Goal: Information Seeking & Learning: Learn about a topic

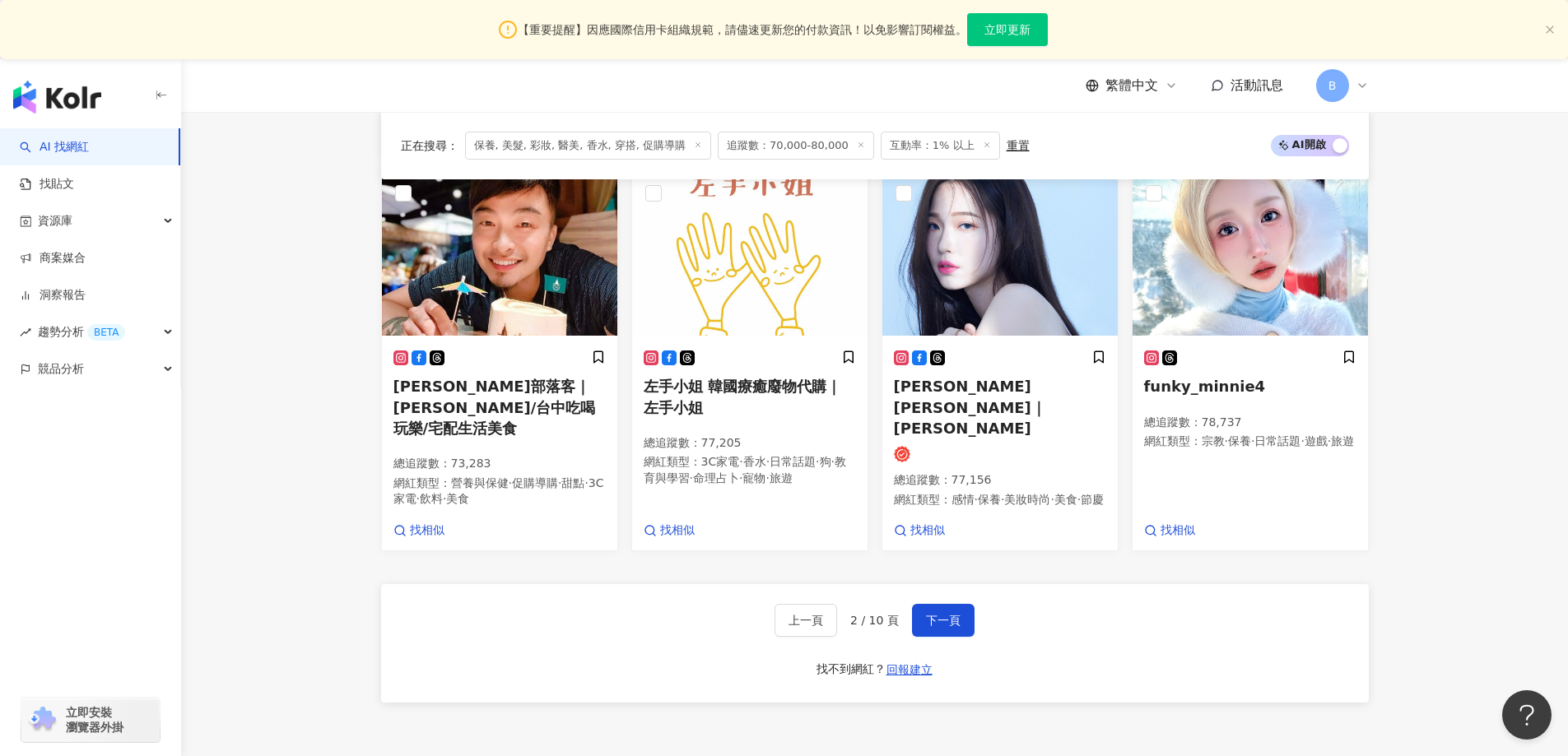
scroll to position [1333, 0]
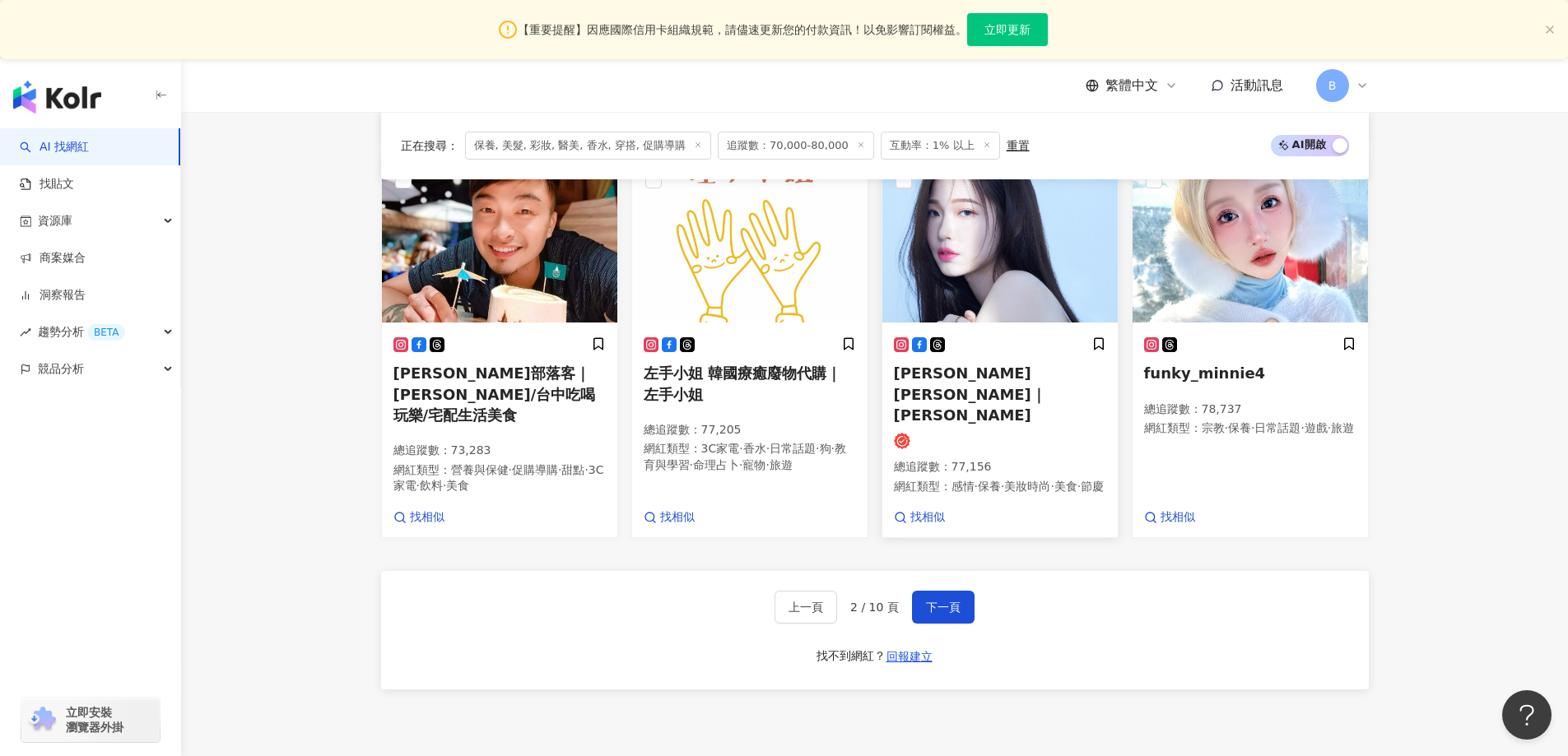
click at [1015, 297] on img at bounding box center [1000, 240] width 236 height 165
click at [934, 614] on span "下一頁" at bounding box center [943, 607] width 35 height 13
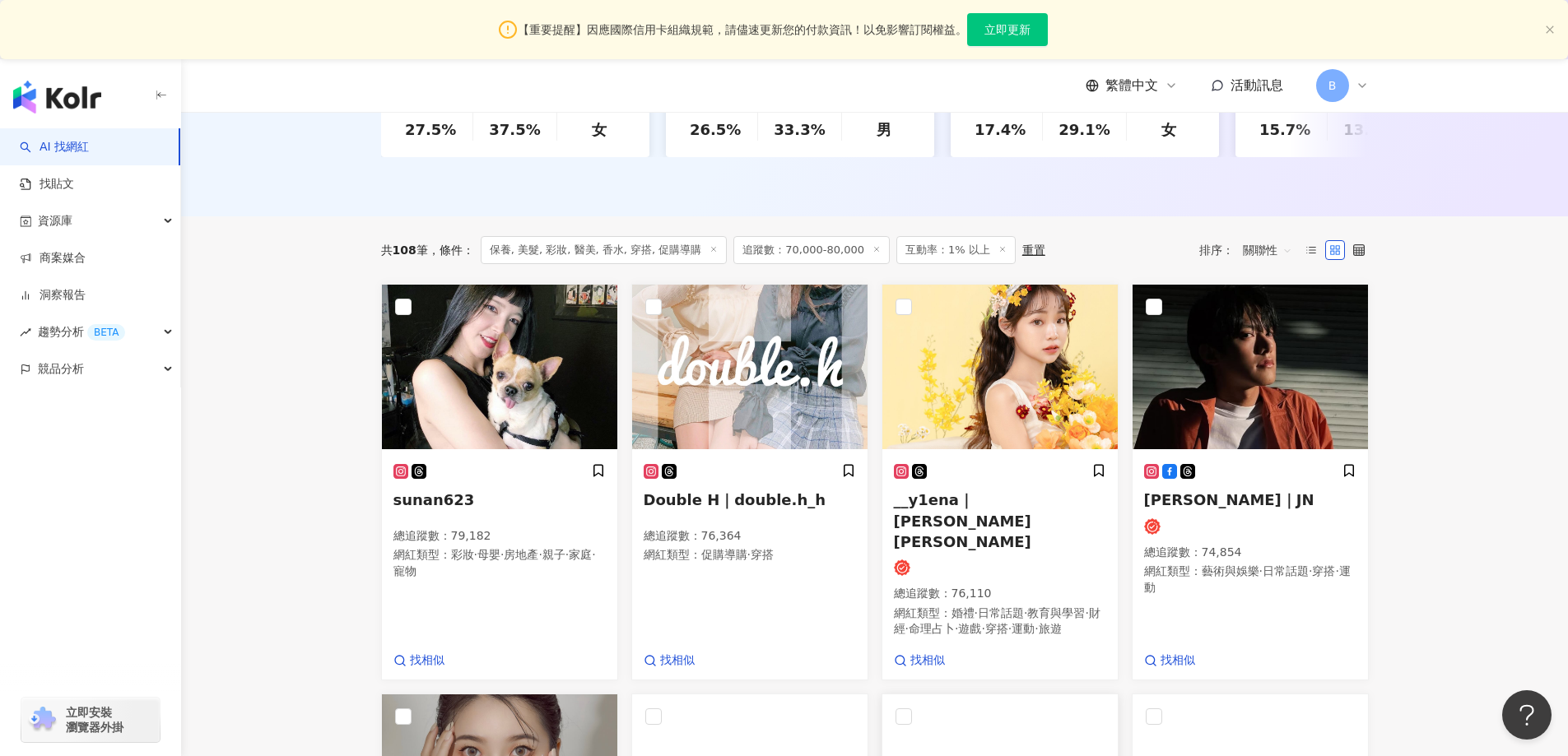
scroll to position [588, 0]
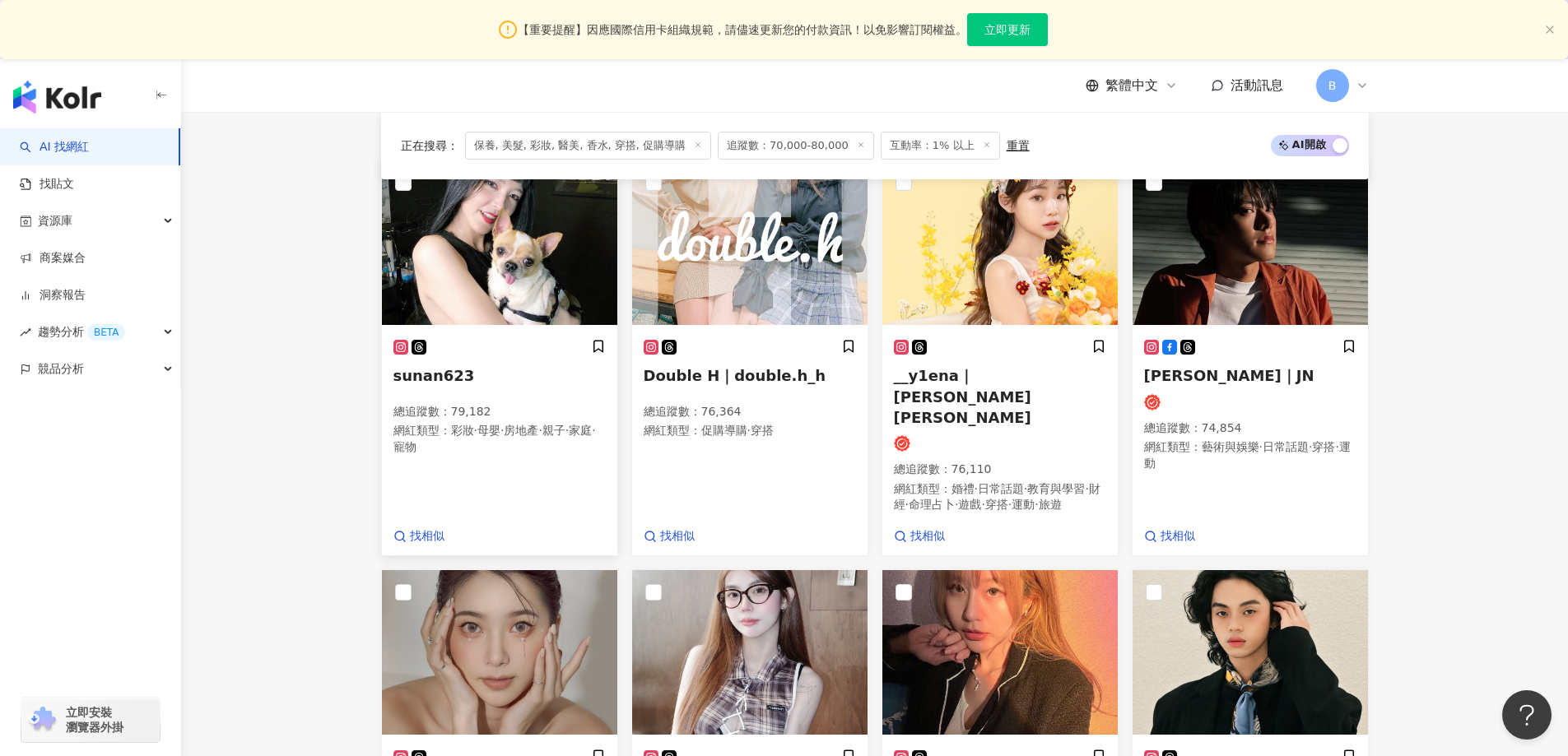
click at [550, 241] on img at bounding box center [500, 242] width 236 height 165
click at [960, 275] on img at bounding box center [1000, 242] width 236 height 165
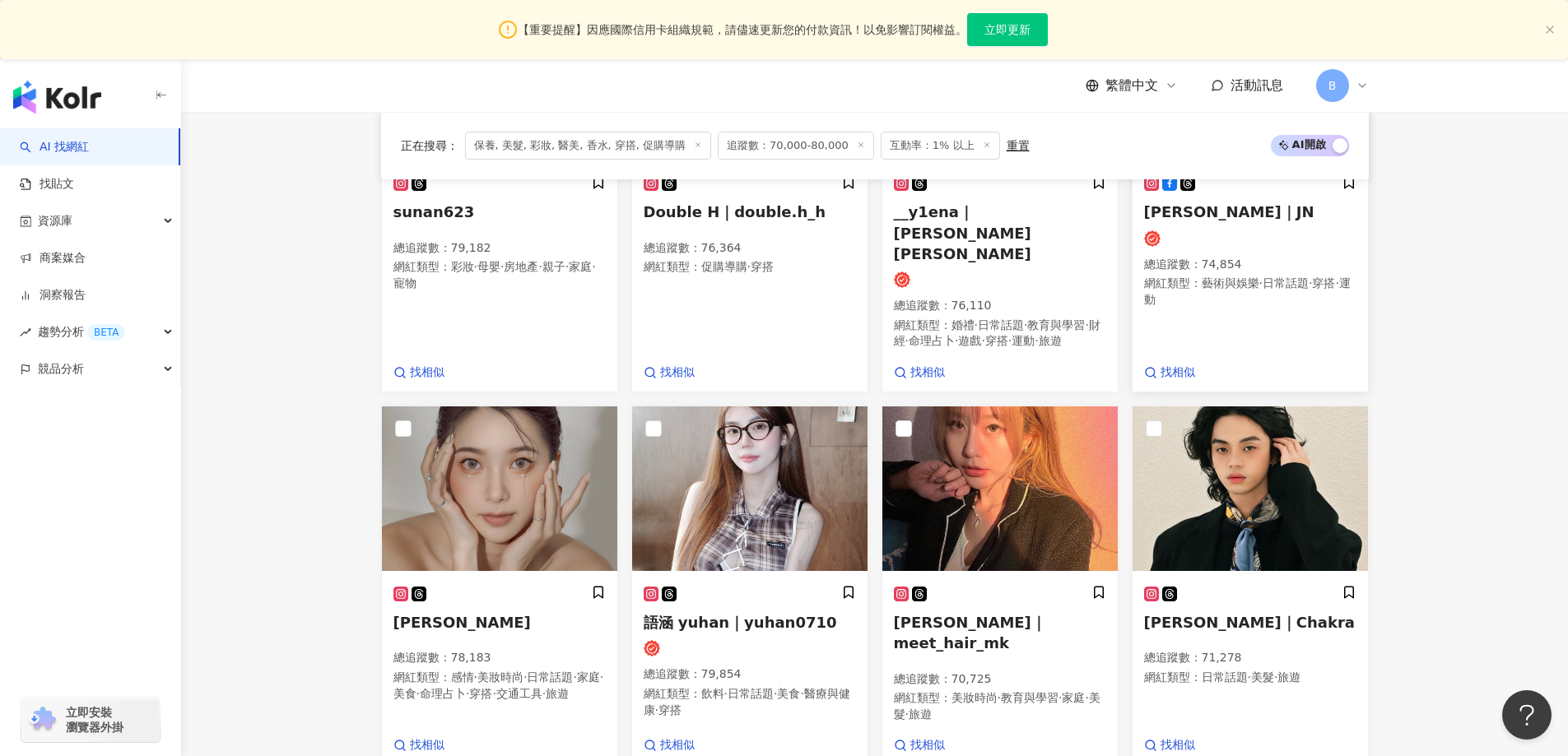
scroll to position [753, 0]
click at [530, 430] on img at bounding box center [500, 488] width 236 height 165
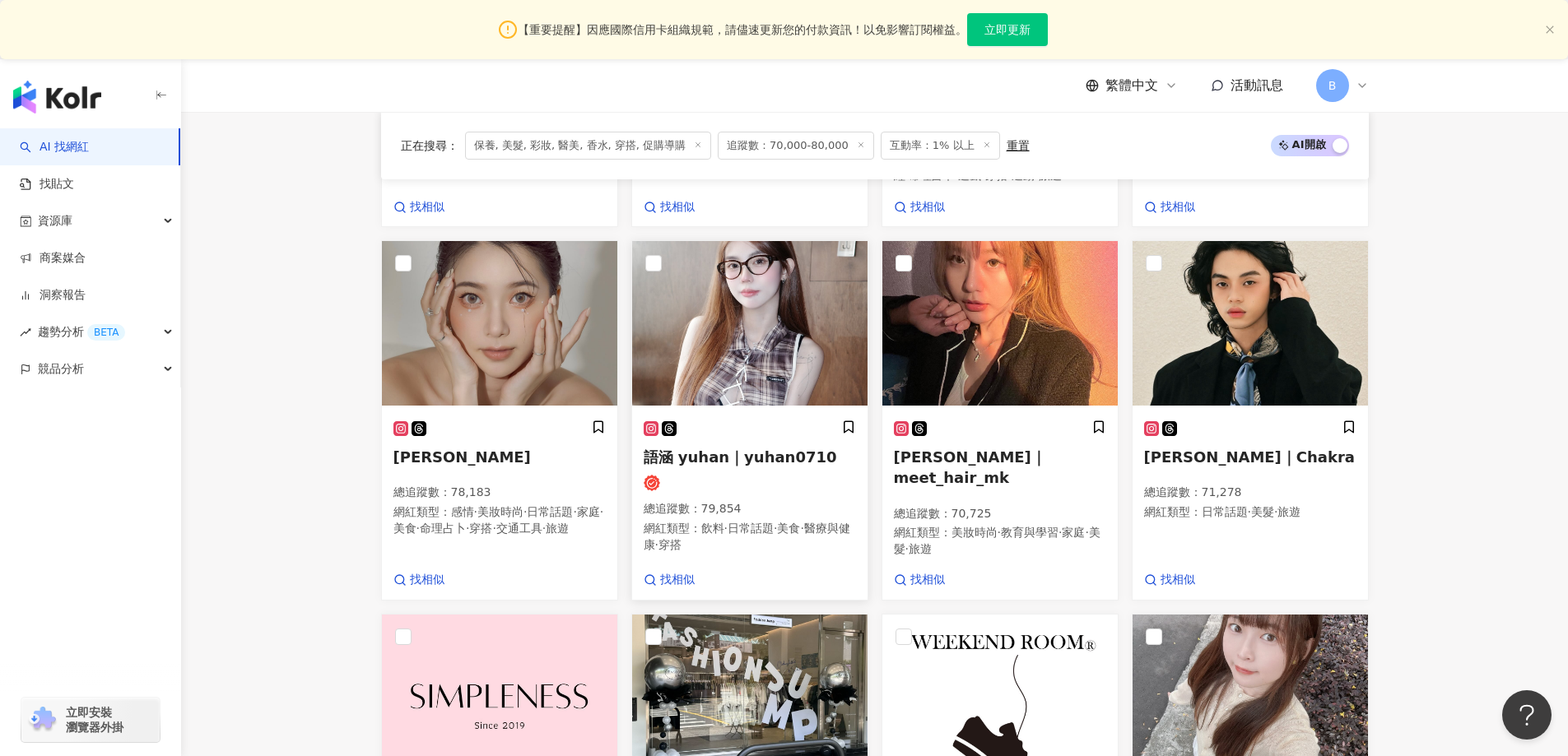
click at [778, 315] on img at bounding box center [749, 323] width 236 height 165
click at [1490, 357] on main "不分平台 台灣 搜尋 您可能感興趣： haikyu_rement_love haikyu_rement_love 香水油 香水品牌 類型 性別 追蹤數 互動率…" at bounding box center [875, 178] width 1387 height 1968
click at [1040, 277] on img at bounding box center [1000, 323] width 236 height 165
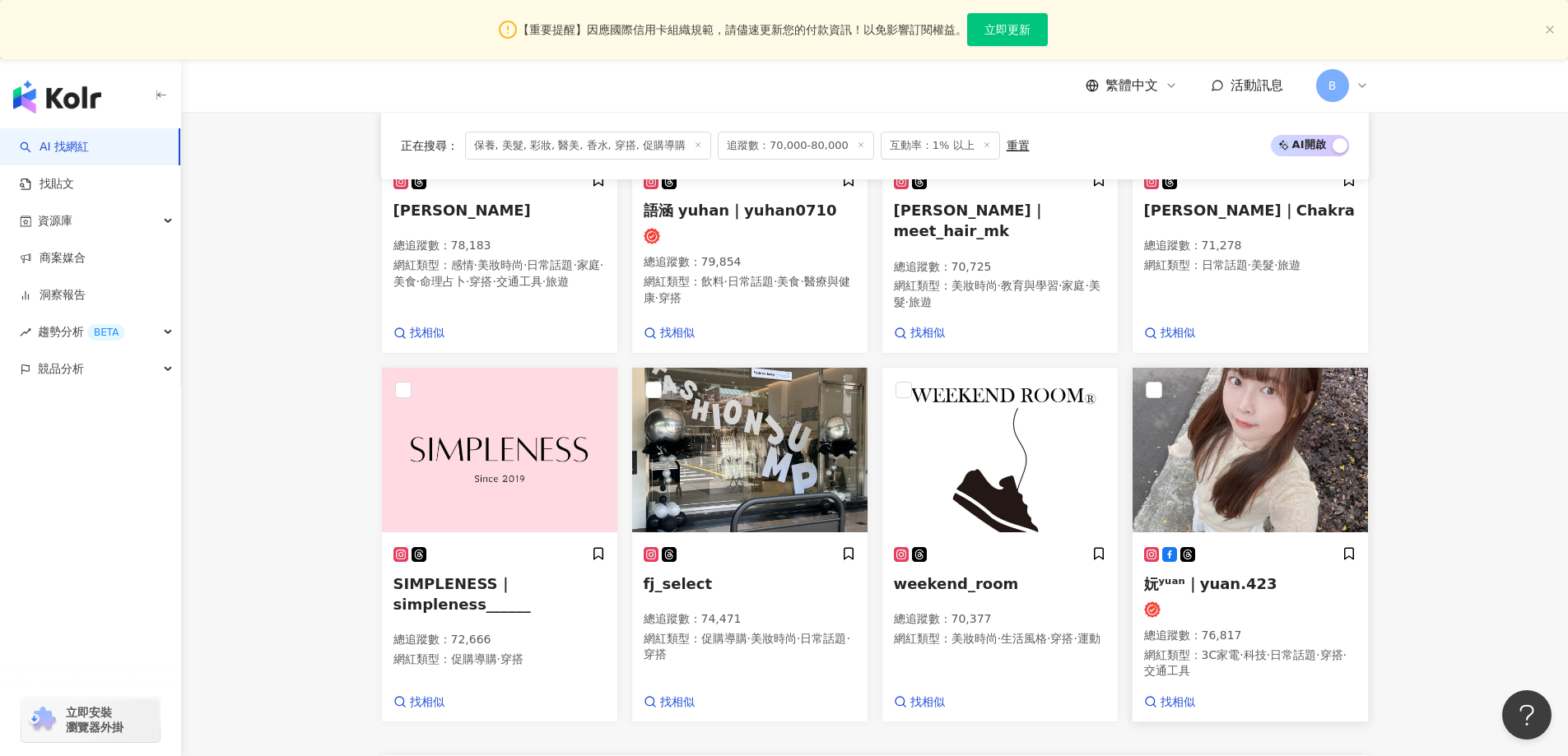
click at [1237, 421] on img at bounding box center [1250, 450] width 236 height 165
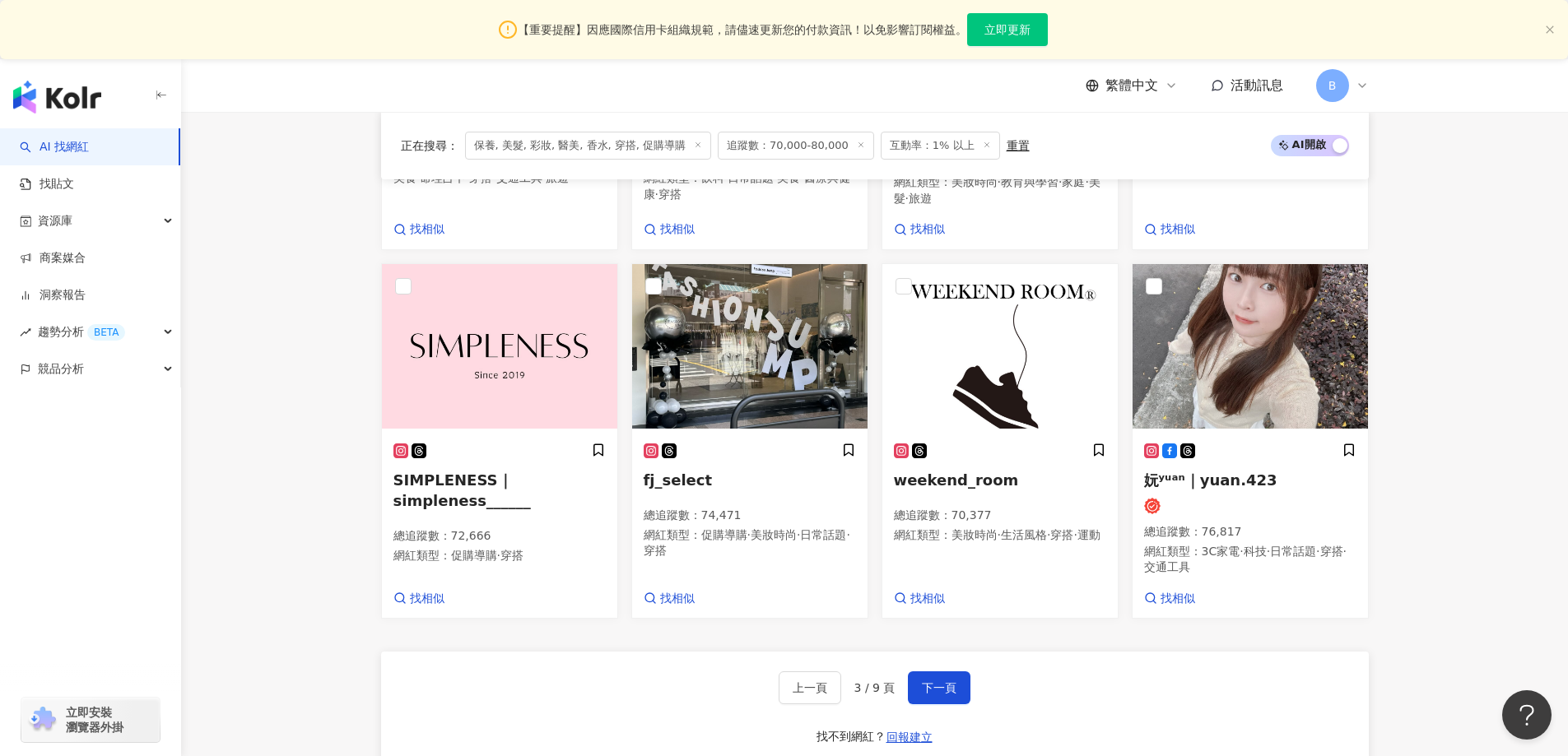
scroll to position [1412, 0]
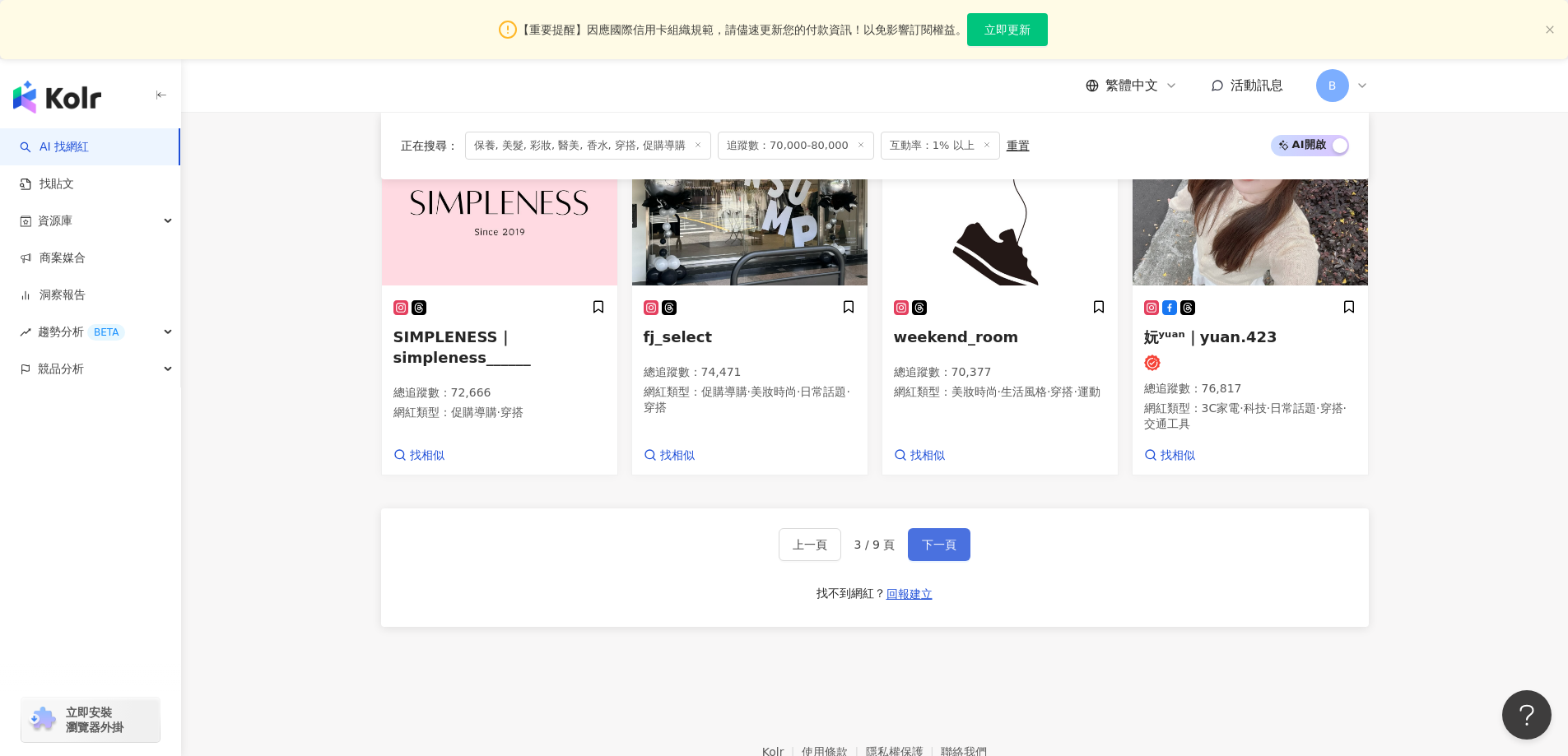
click at [950, 535] on button "下一頁" at bounding box center [939, 545] width 63 height 33
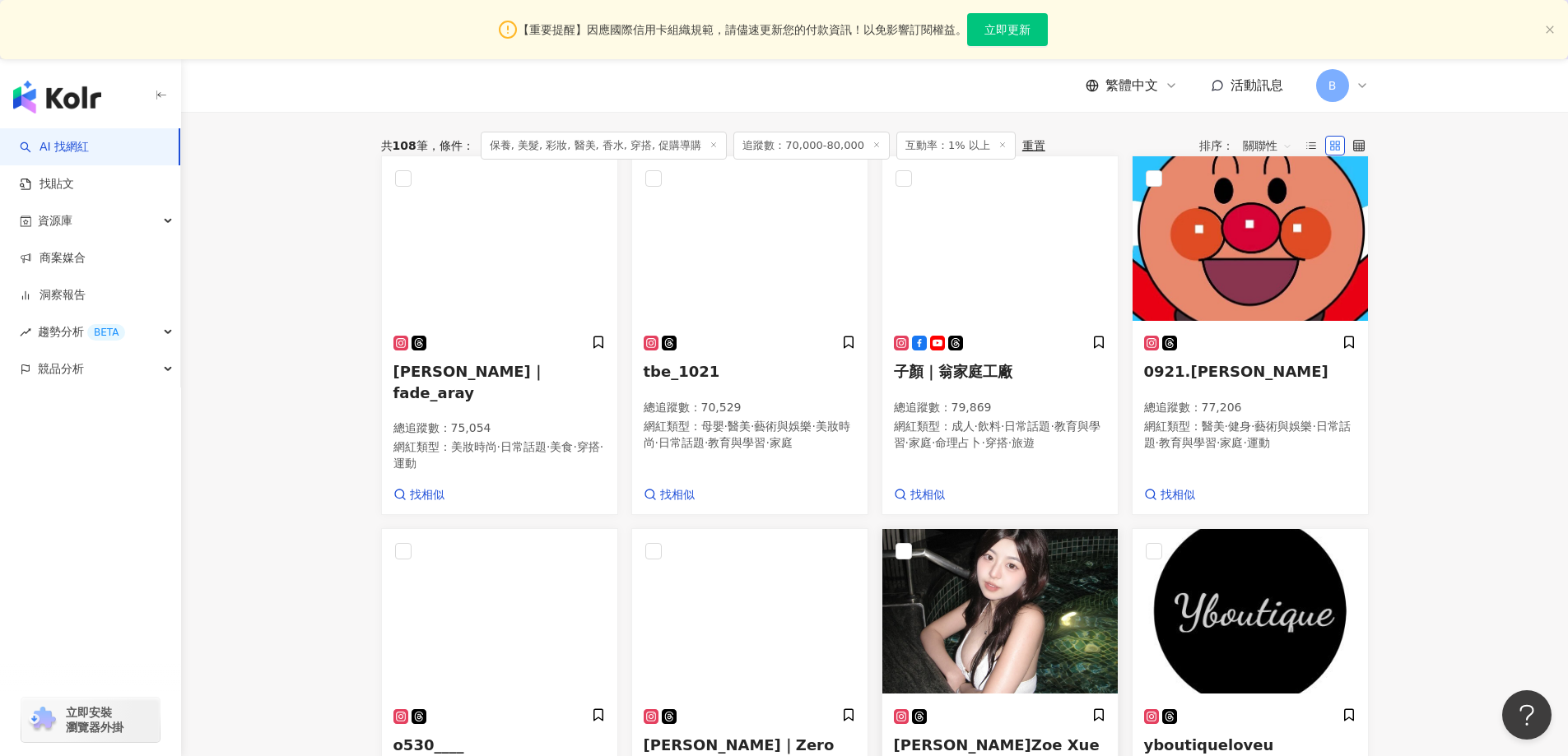
scroll to position [510, 0]
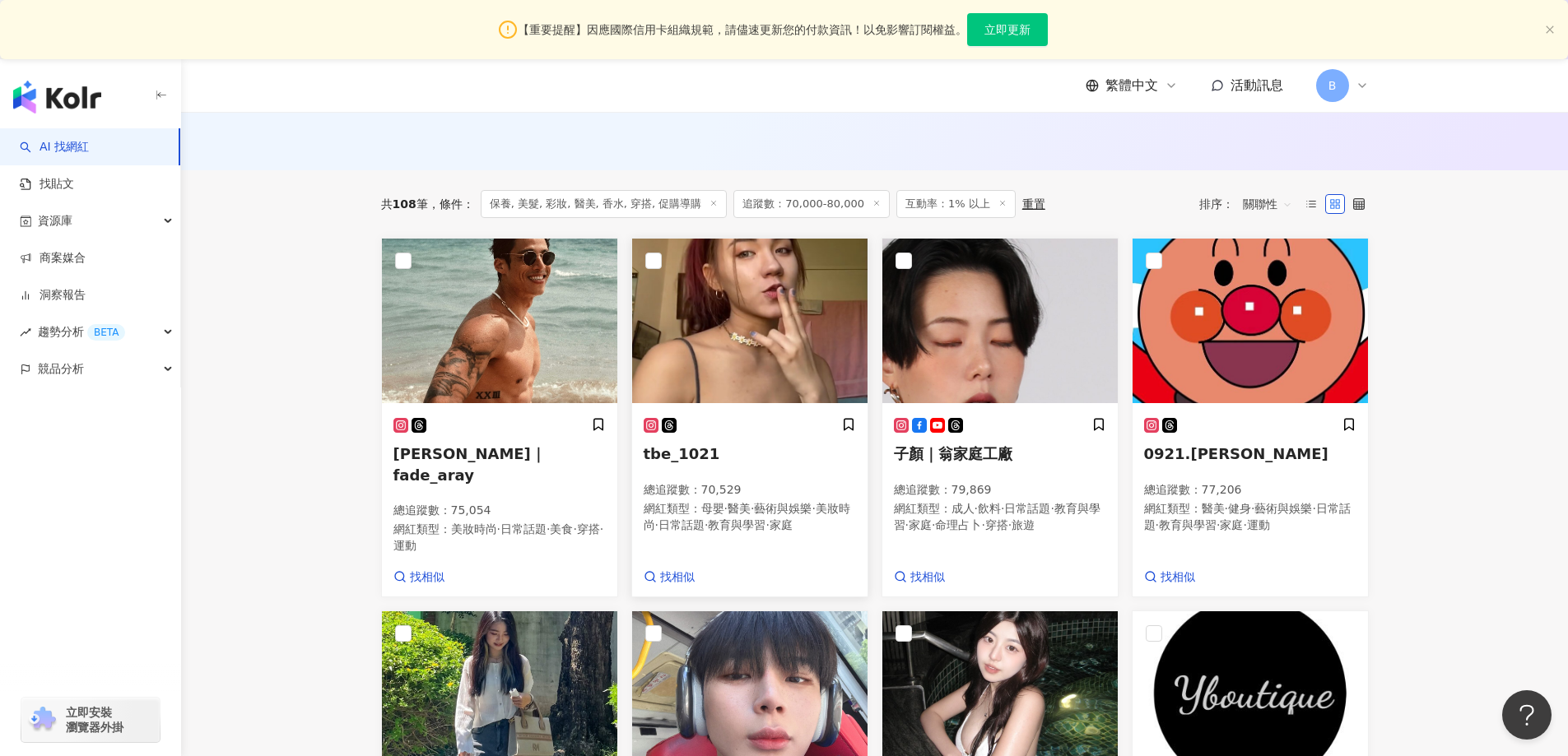
click at [794, 346] on img at bounding box center [749, 320] width 236 height 165
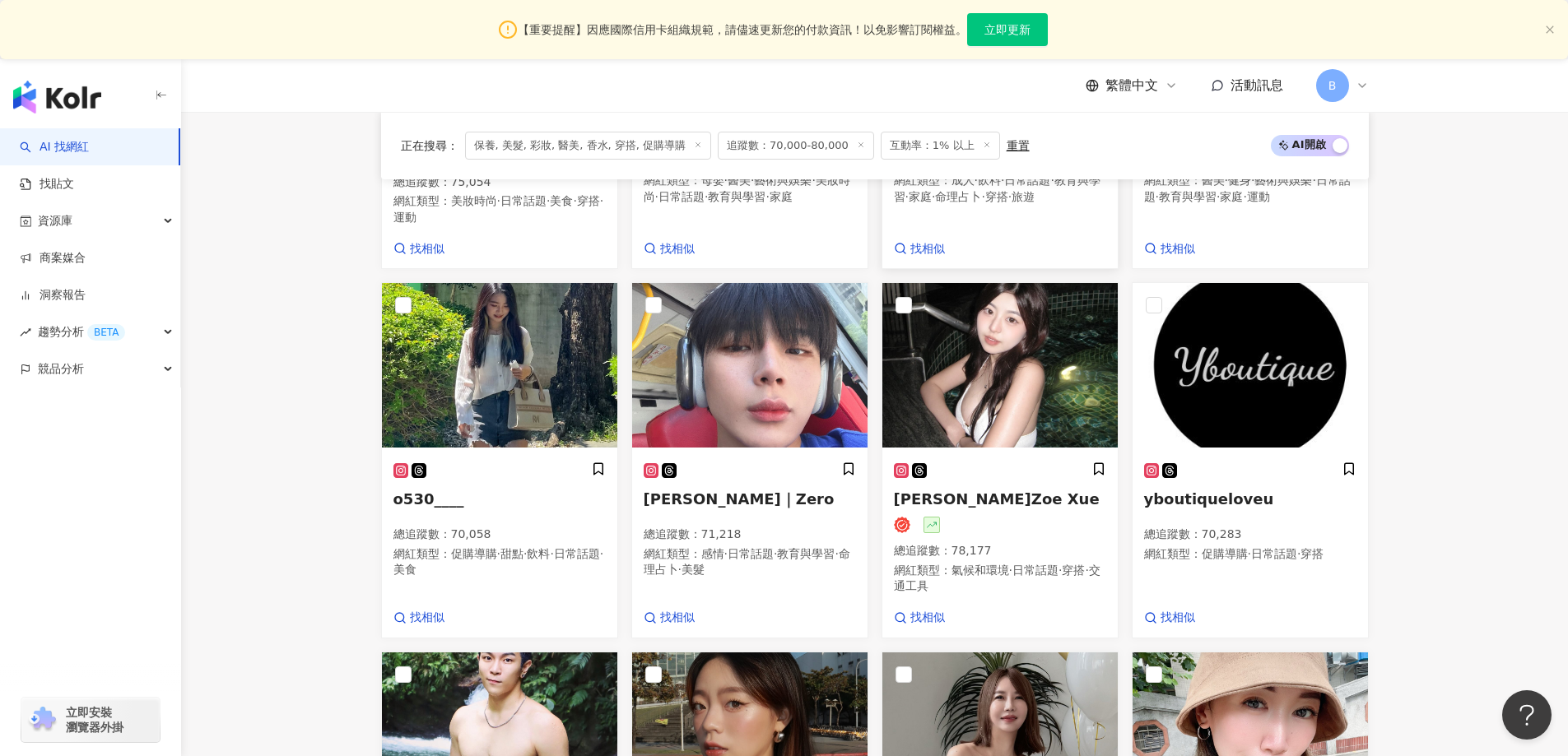
scroll to position [840, 0]
click at [509, 354] on img at bounding box center [500, 365] width 236 height 165
click at [948, 384] on img at bounding box center [1000, 365] width 236 height 165
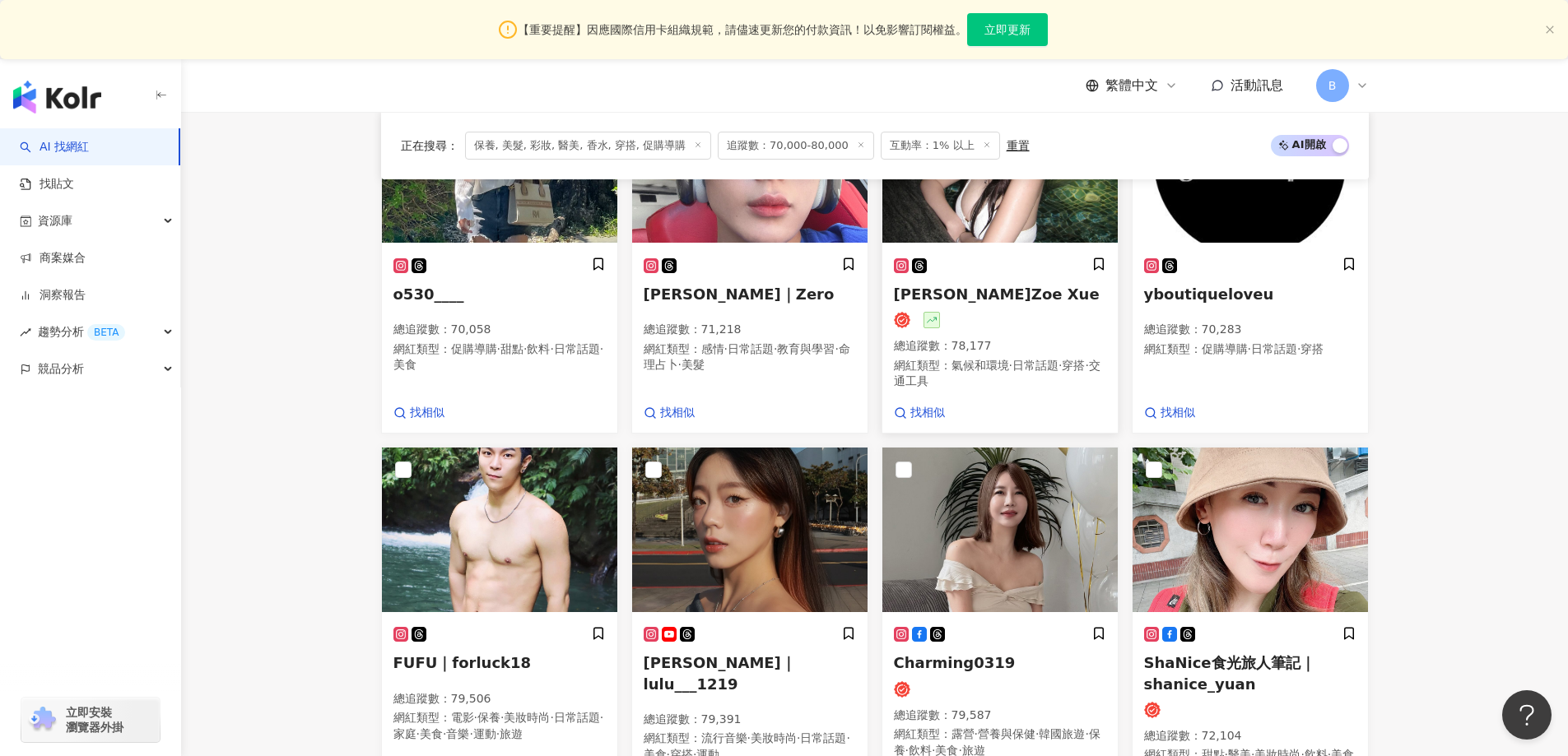
scroll to position [1169, 0]
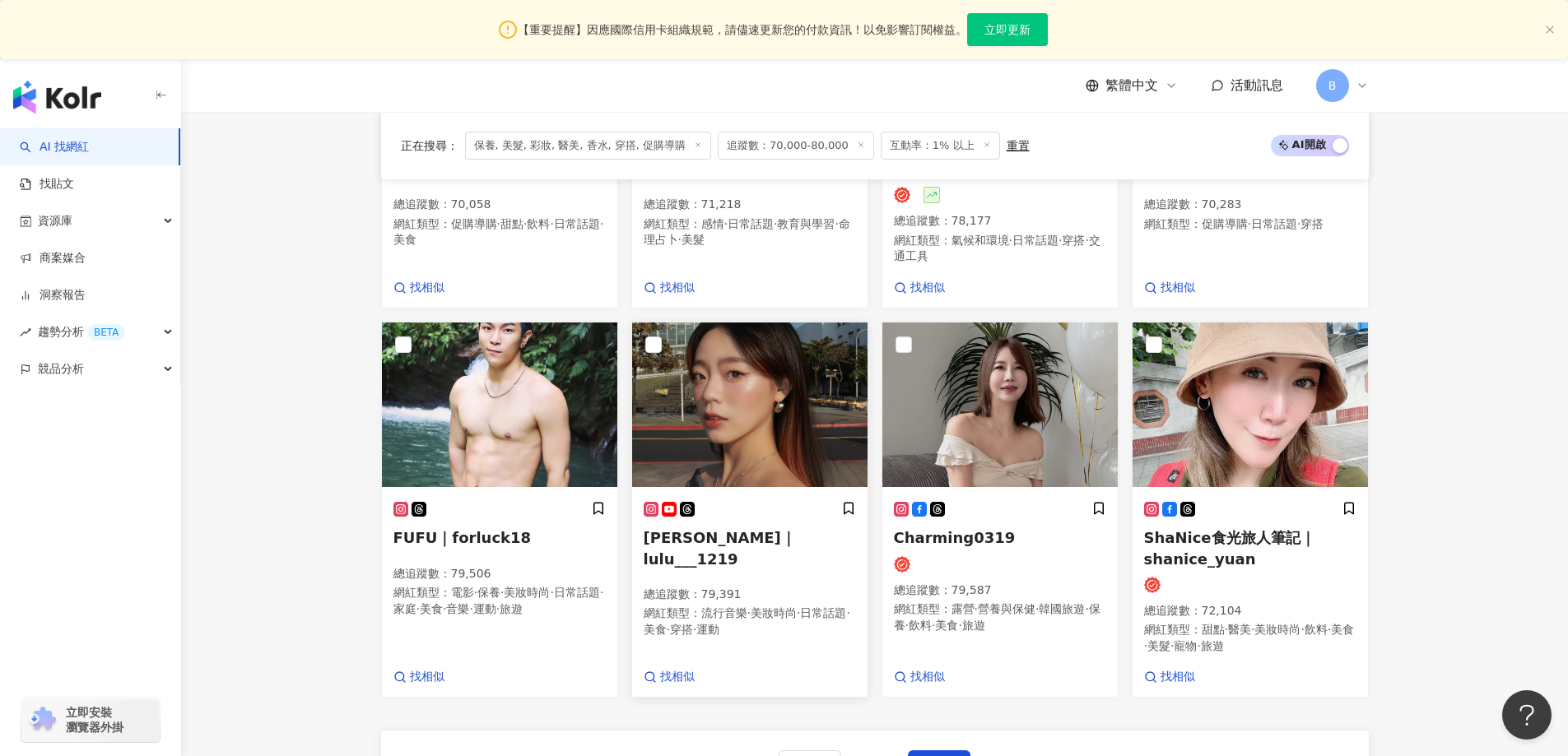
click at [706, 420] on img at bounding box center [749, 404] width 236 height 165
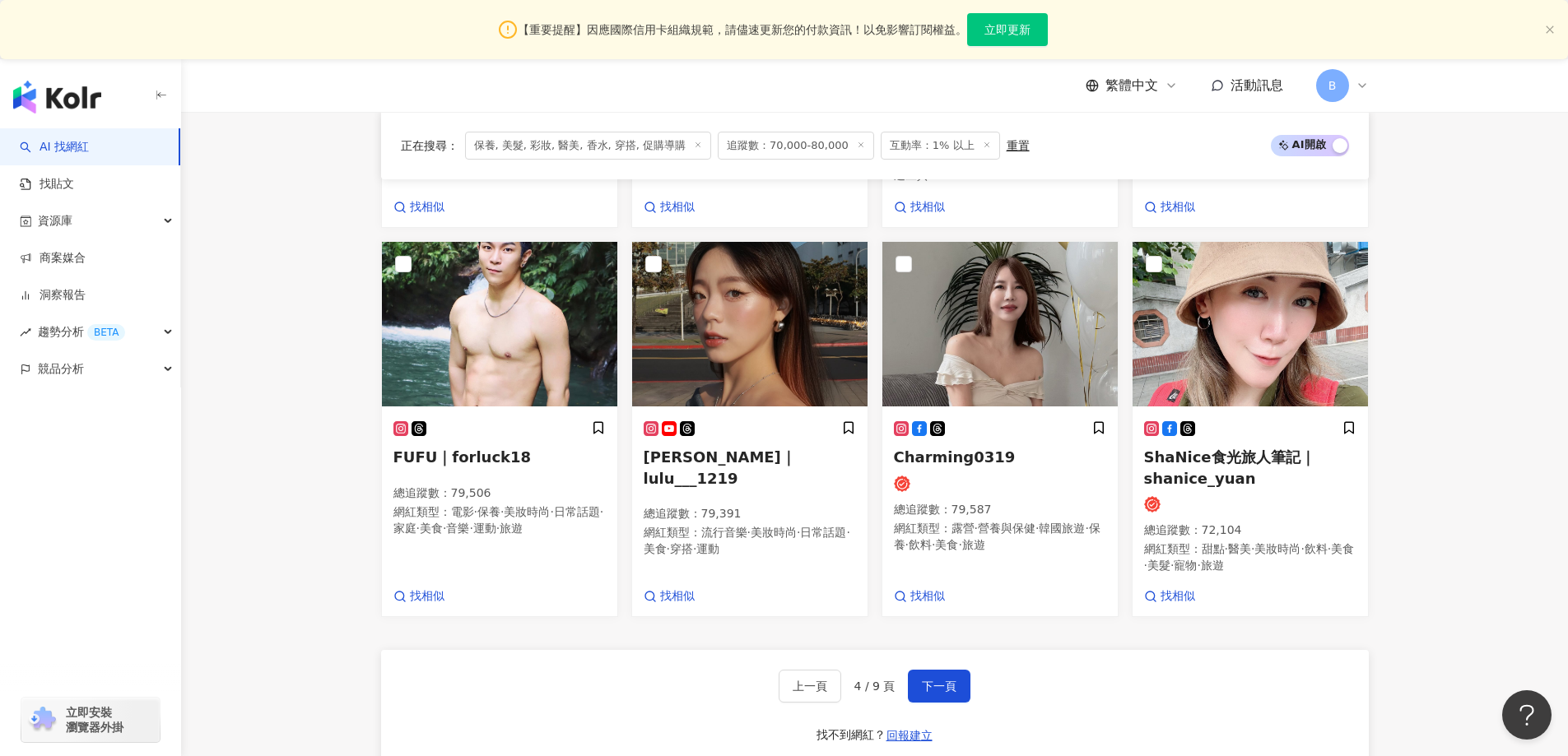
scroll to position [1415, 0]
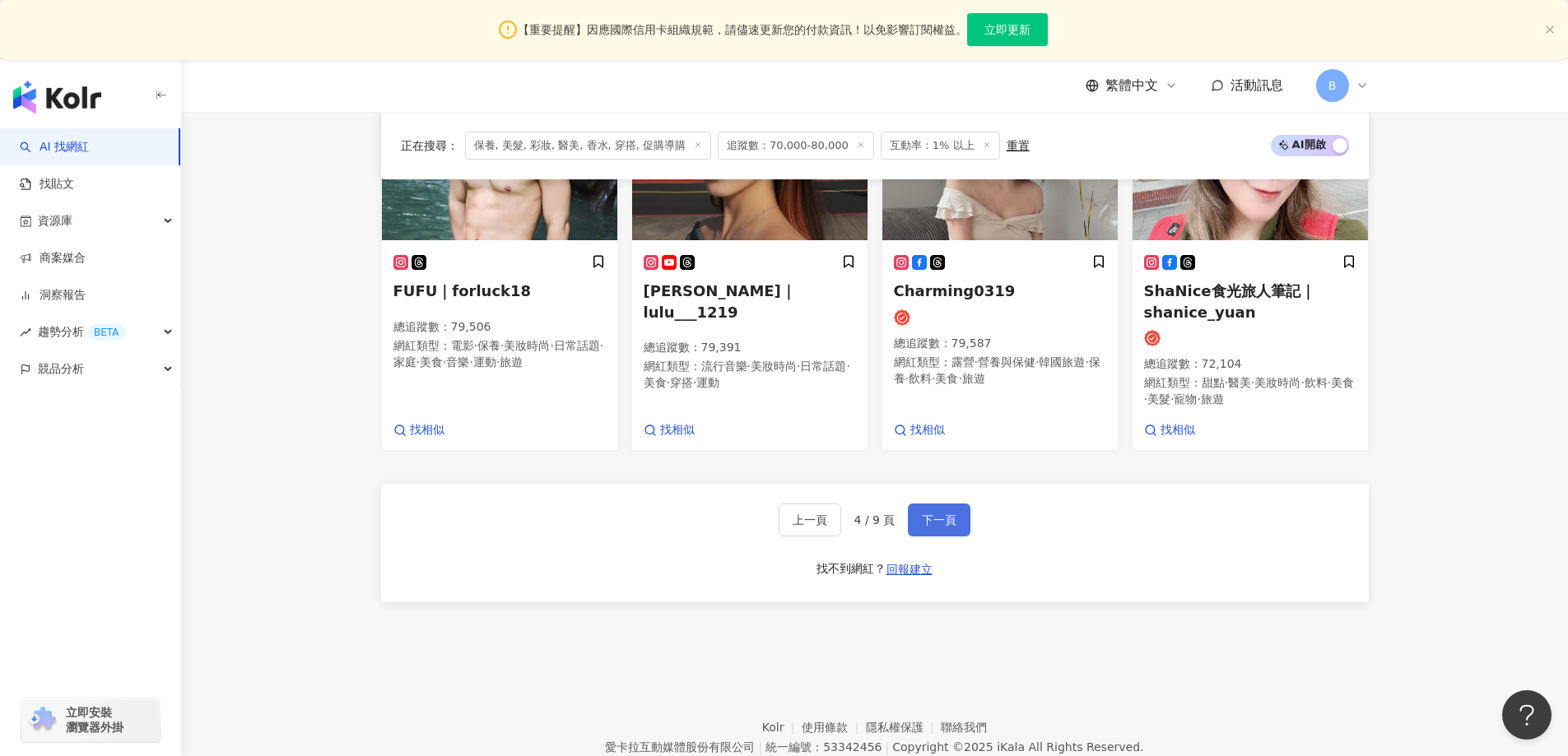
click at [961, 518] on button "下一頁" at bounding box center [939, 520] width 63 height 33
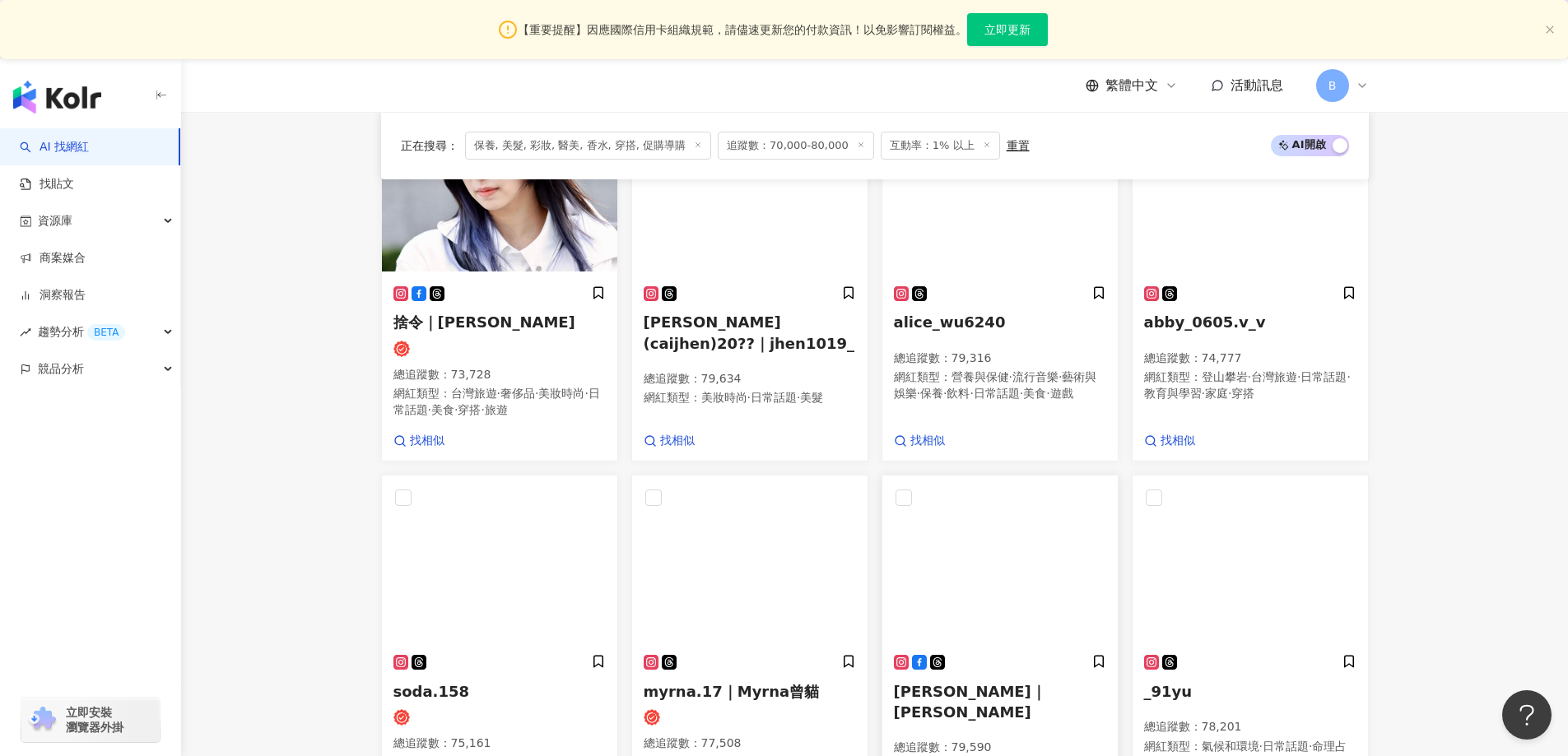
scroll to position [424, 0]
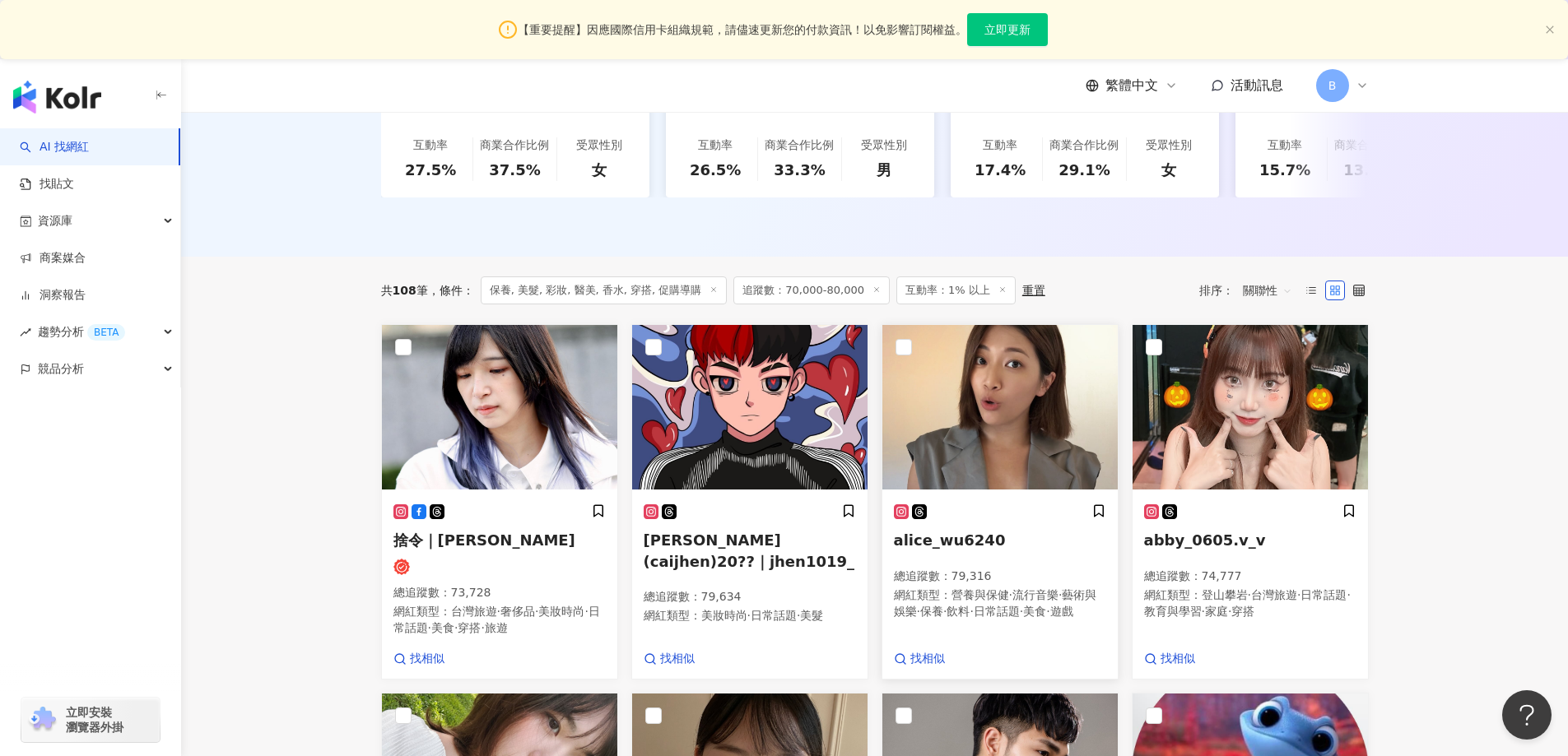
click at [964, 436] on img at bounding box center [1000, 407] width 236 height 165
click at [1220, 453] on img at bounding box center [1250, 407] width 236 height 165
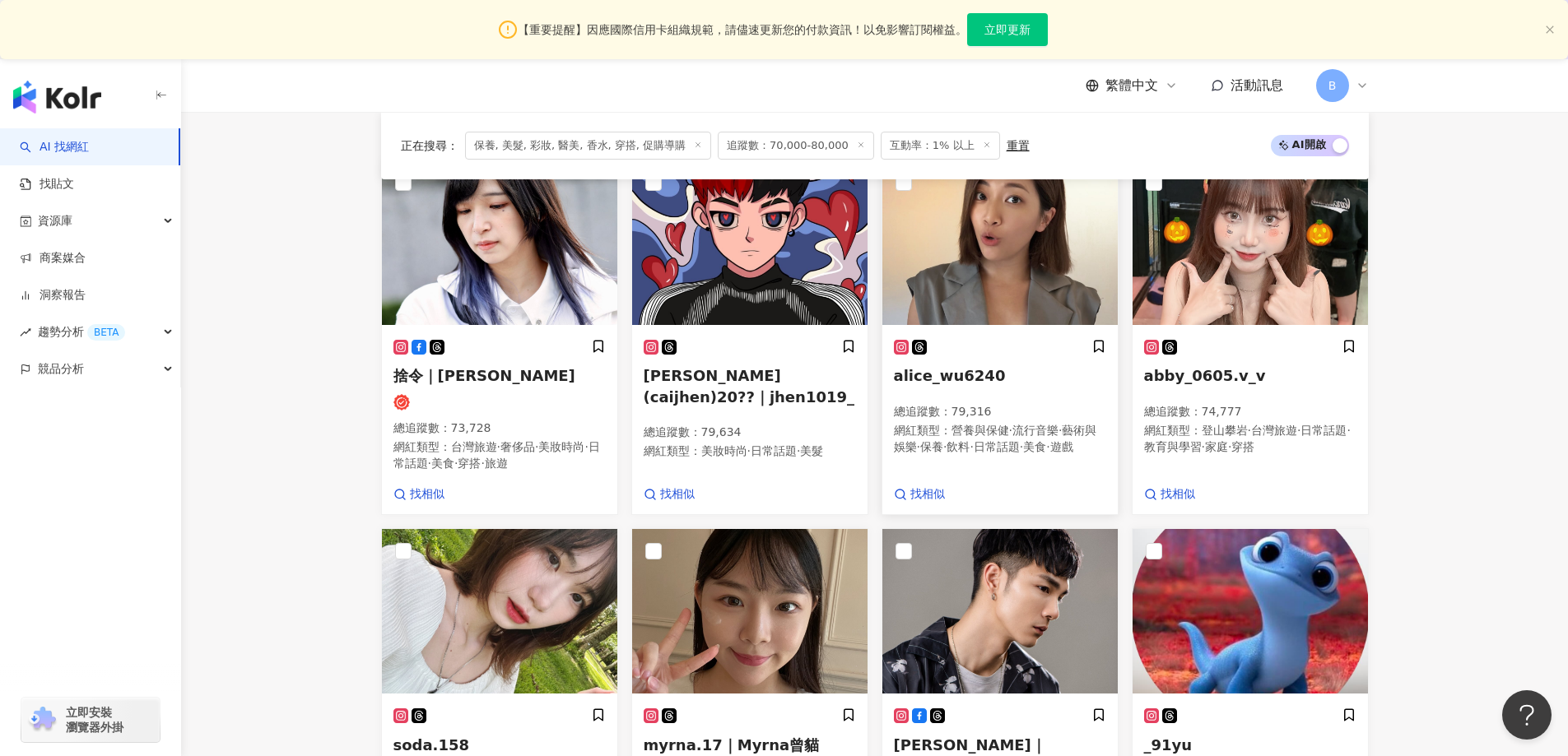
scroll to position [753, 0]
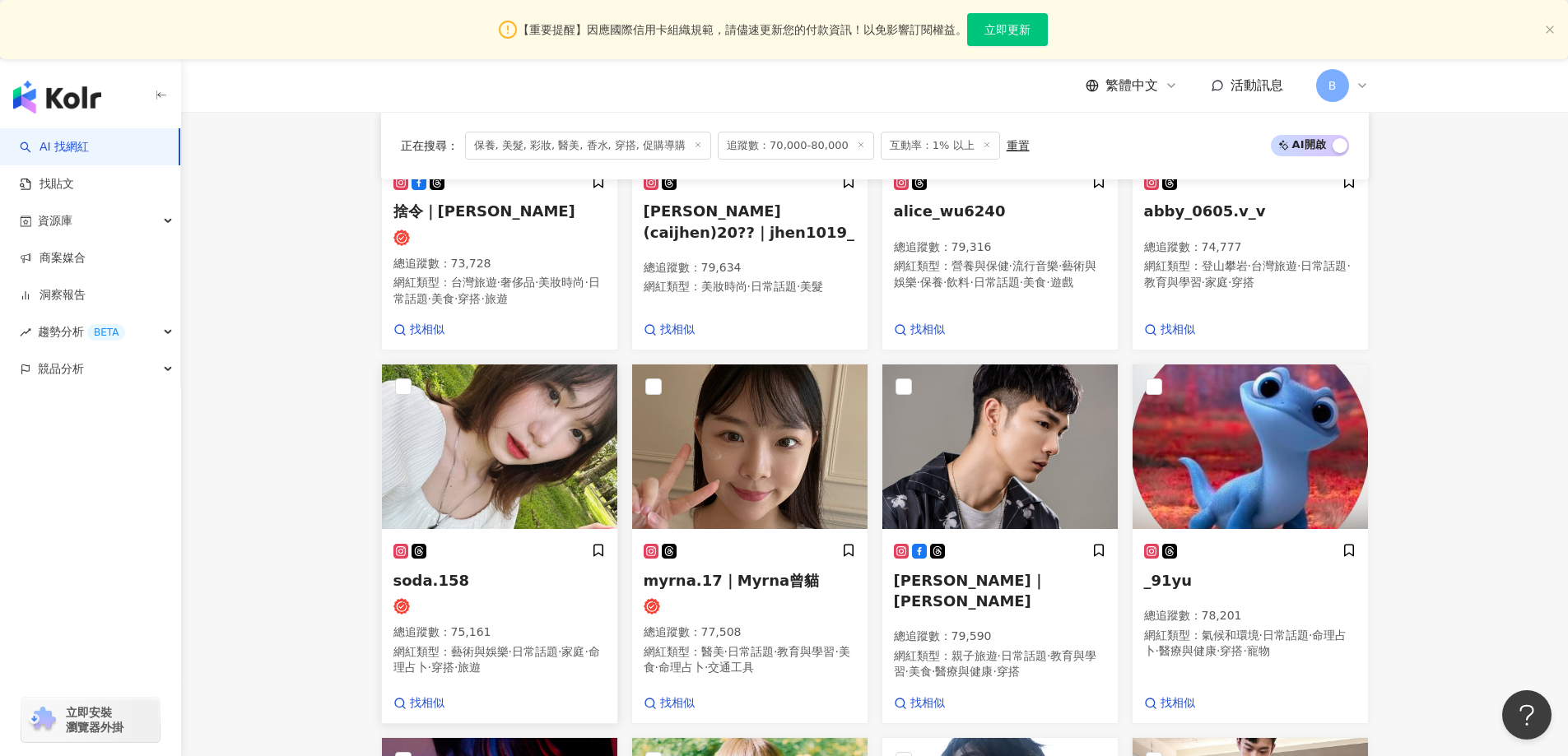
click at [446, 437] on img at bounding box center [500, 447] width 236 height 165
click at [728, 455] on img at bounding box center [749, 447] width 236 height 165
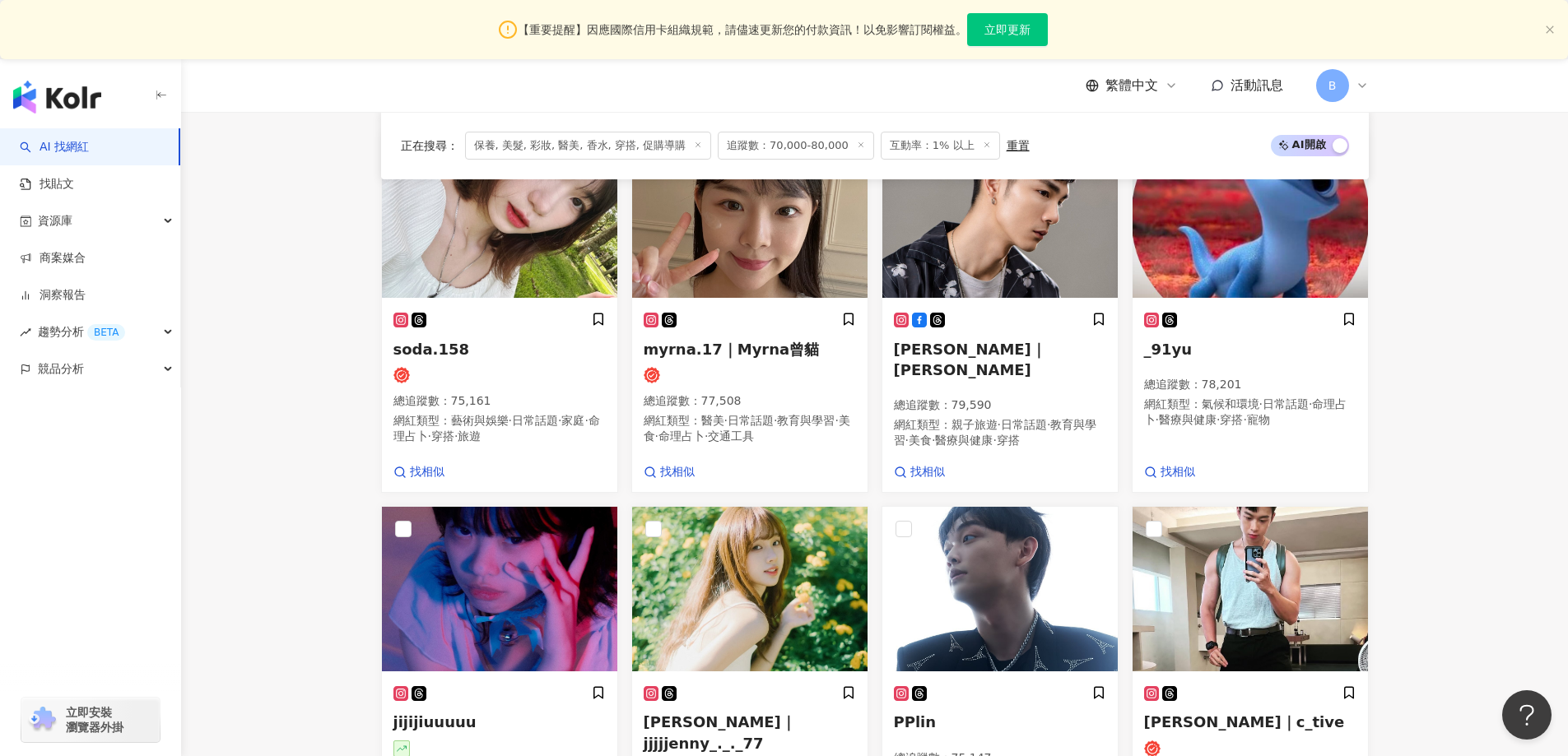
scroll to position [1082, 0]
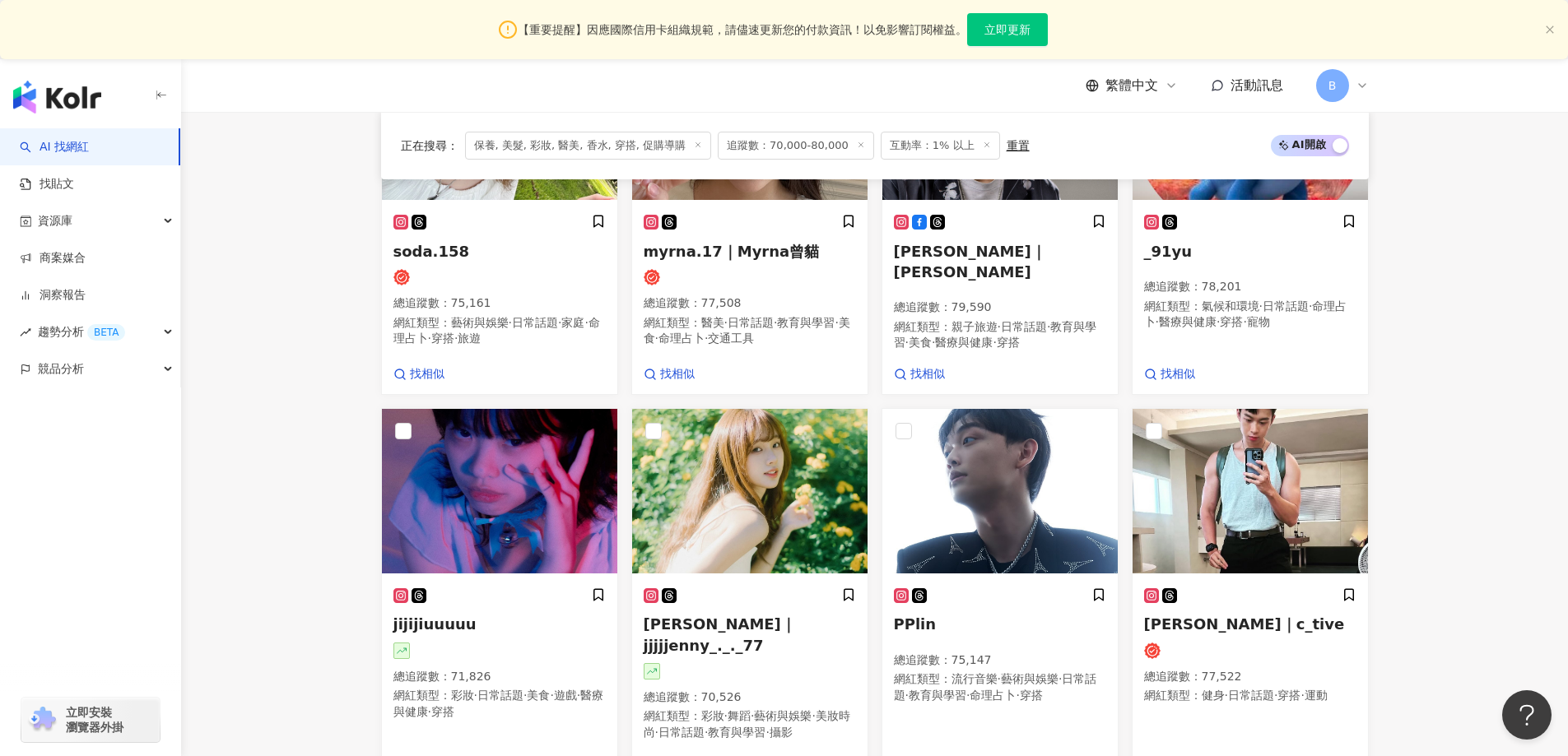
drag, startPoint x: 1460, startPoint y: 428, endPoint x: 1463, endPoint y: 436, distance: 8.5
click at [1460, 428] on main "不分平台 台灣 搜尋 您可能感興趣： haikyu_rement_love haikyu_rement_love 香水油 香水品牌 類型 性別 追蹤數 互動率…" at bounding box center [875, 3] width 1387 height 1948
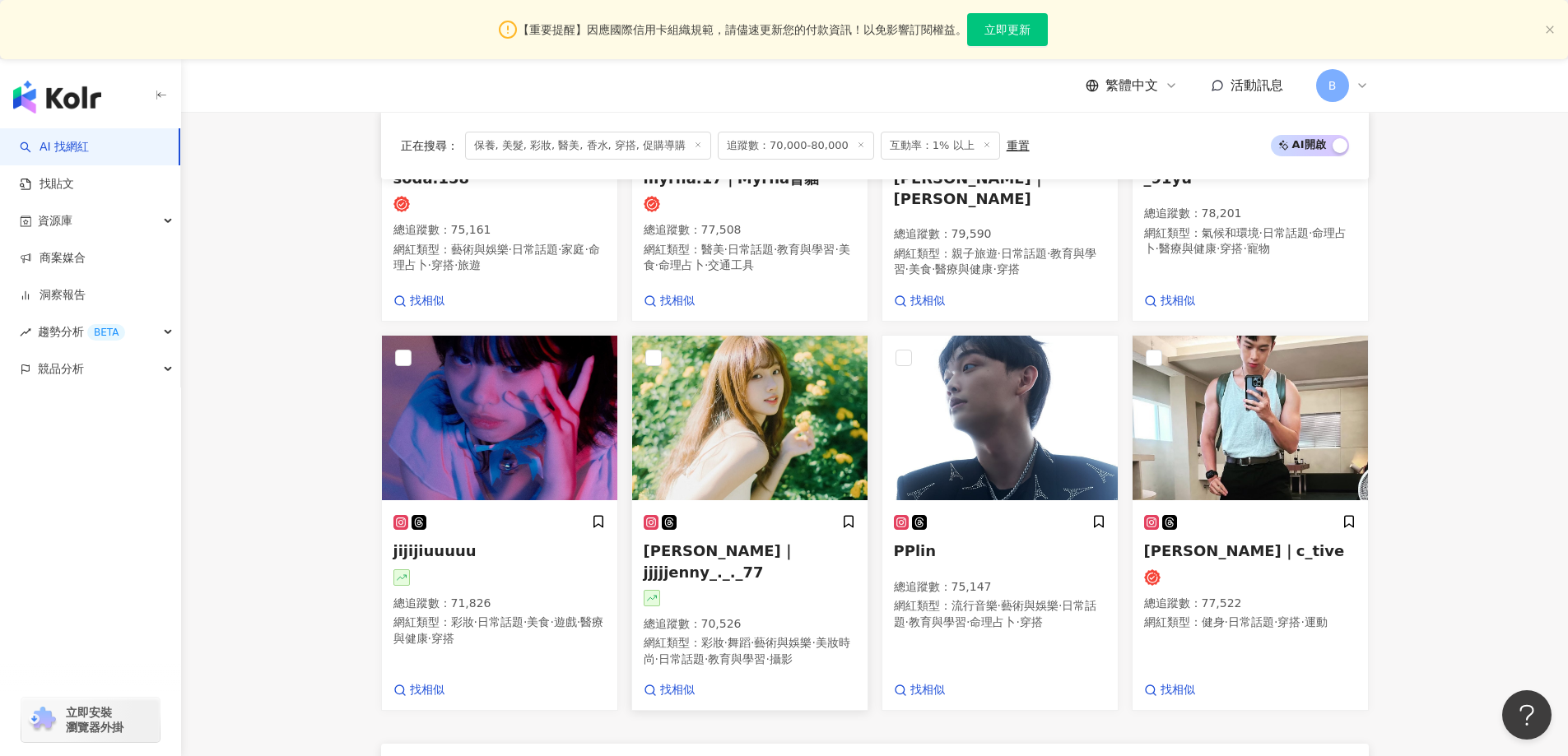
scroll to position [1247, 0]
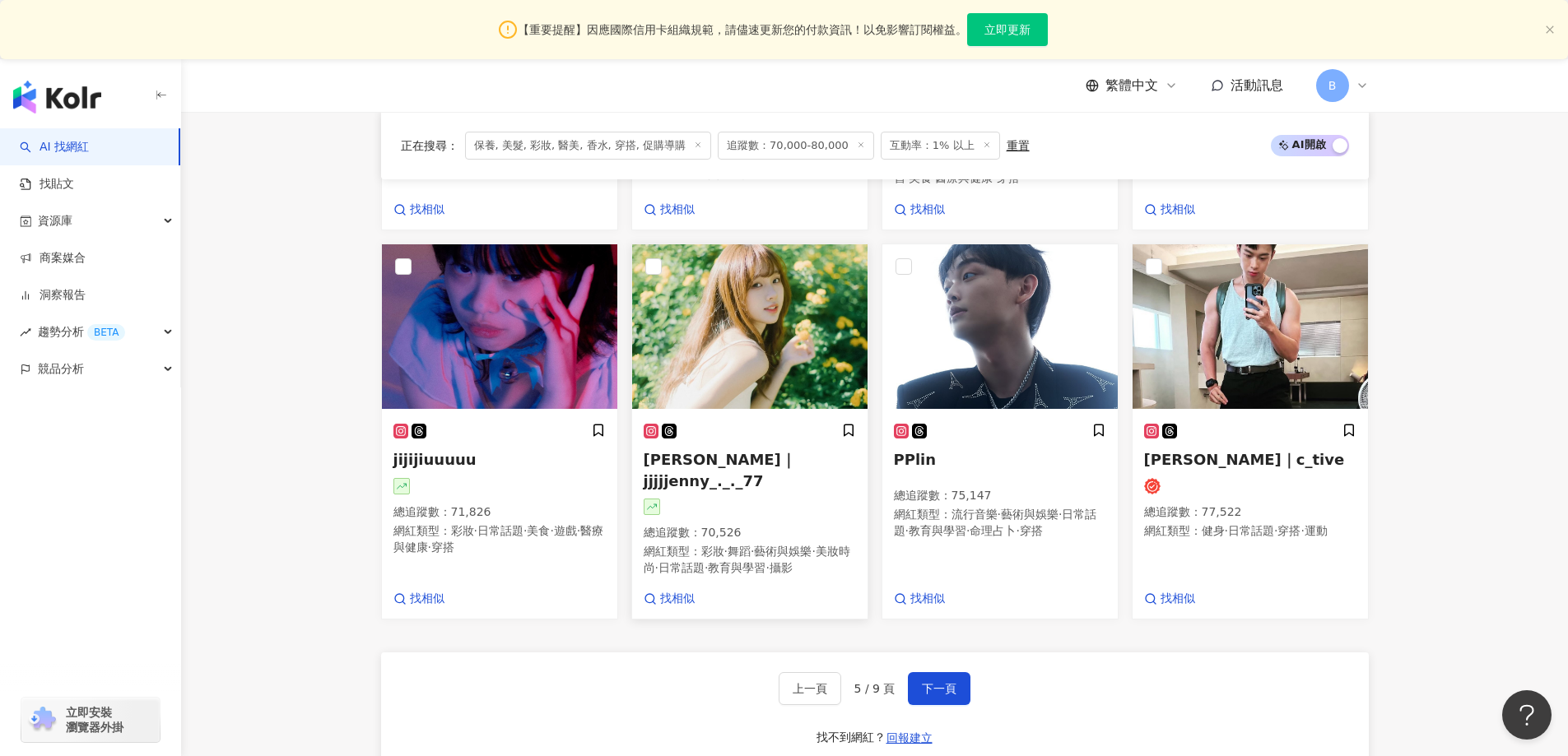
click at [737, 350] on img at bounding box center [749, 326] width 236 height 165
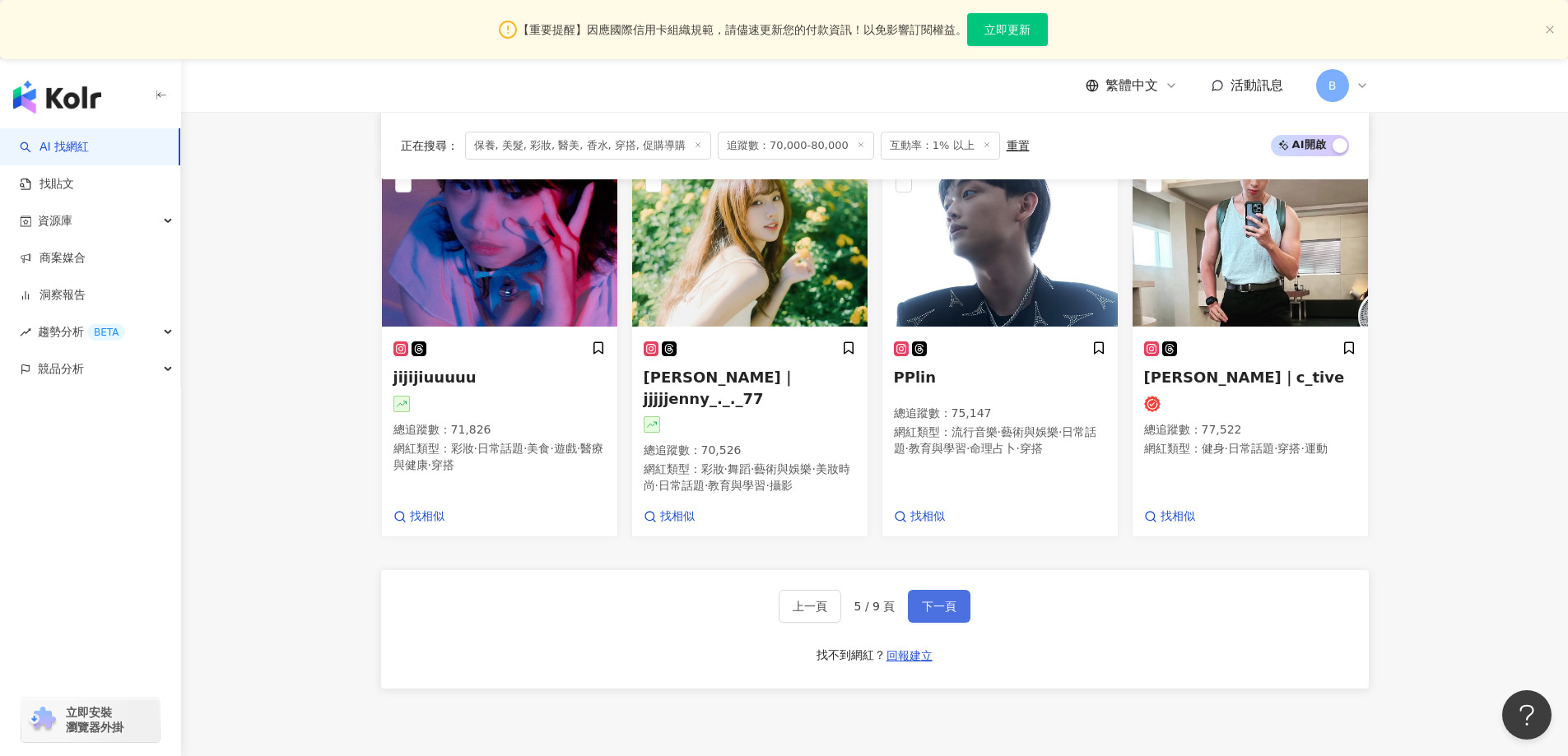
click at [951, 604] on span "下一頁" at bounding box center [939, 607] width 35 height 13
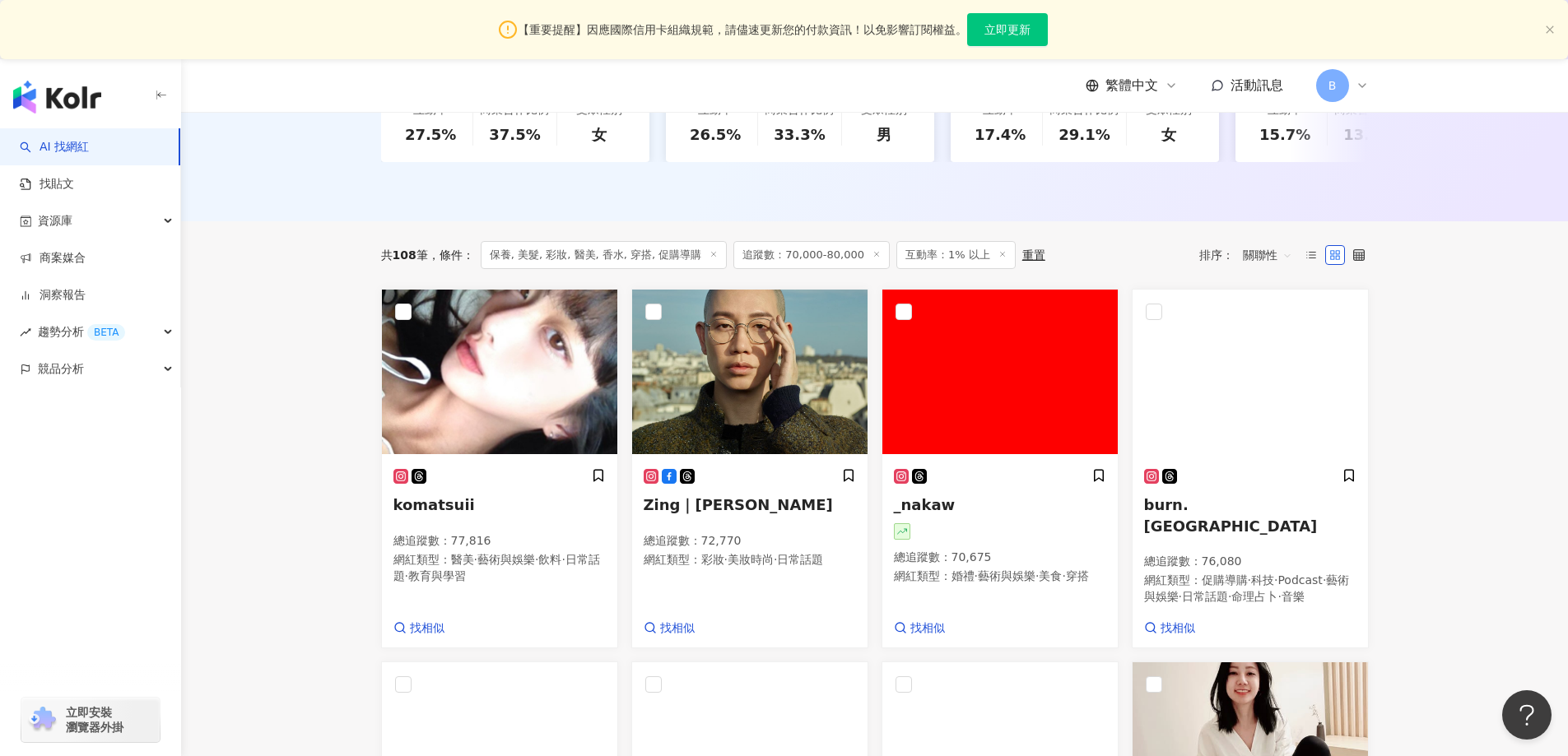
scroll to position [541, 0]
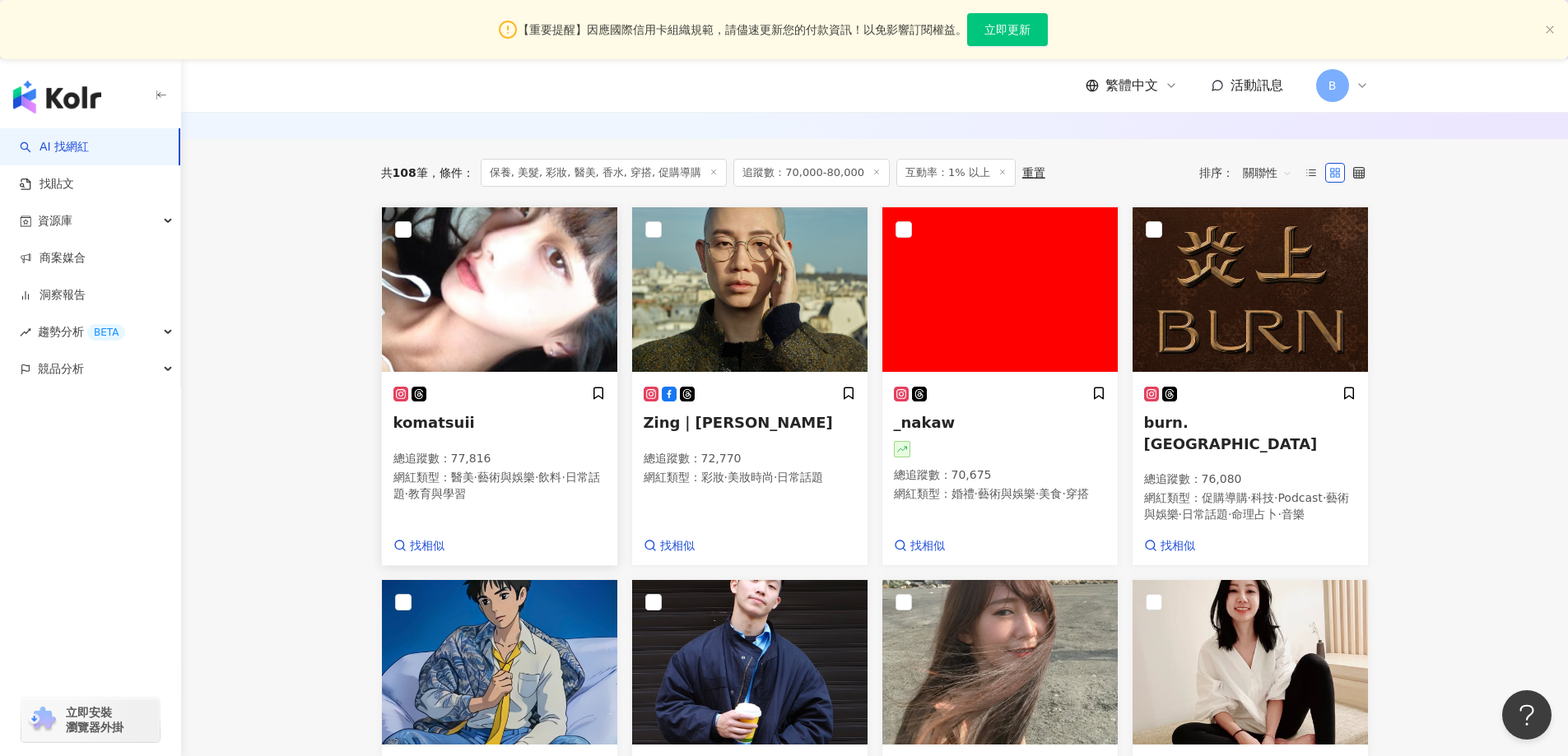
click at [553, 308] on img at bounding box center [500, 289] width 236 height 165
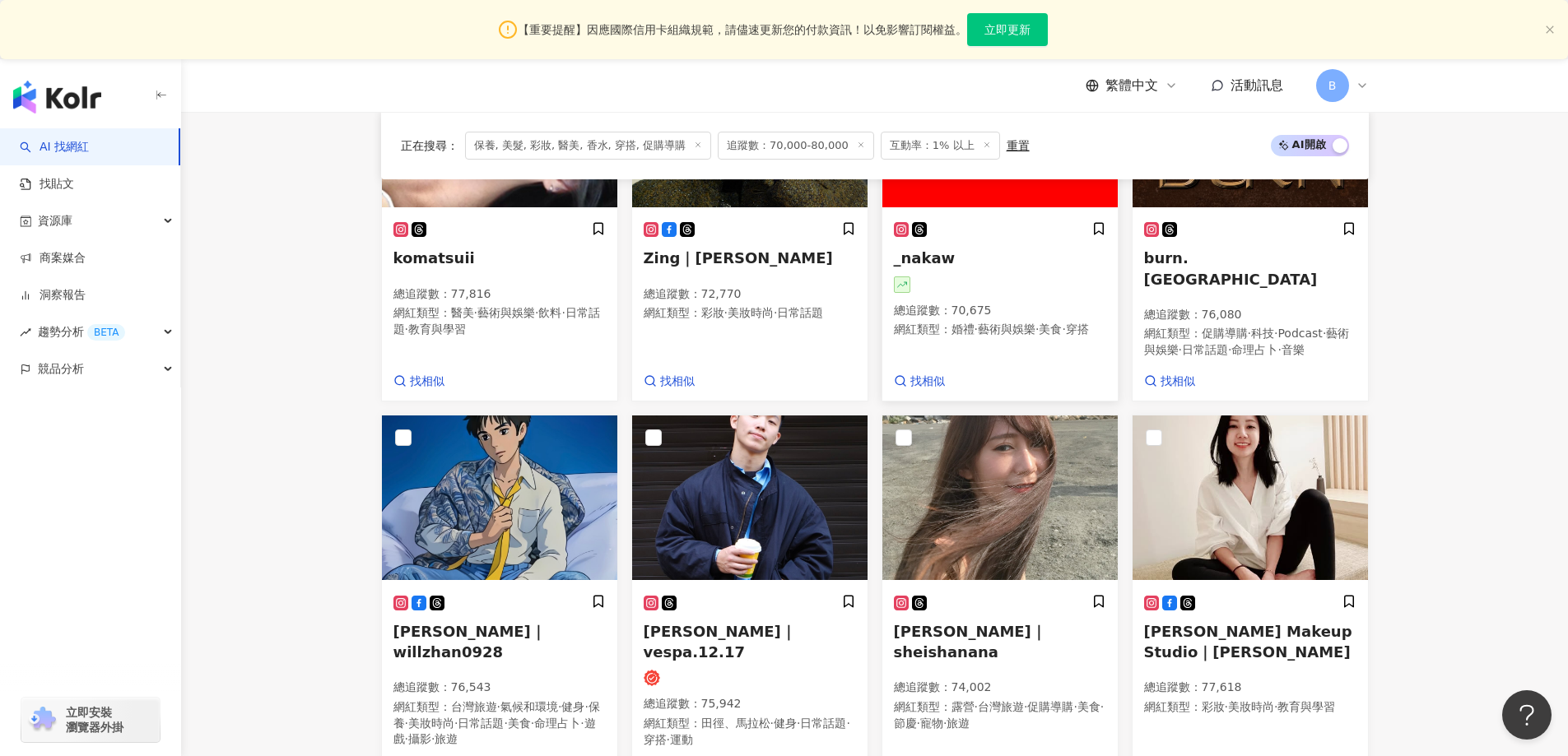
click at [965, 466] on img at bounding box center [1000, 497] width 236 height 165
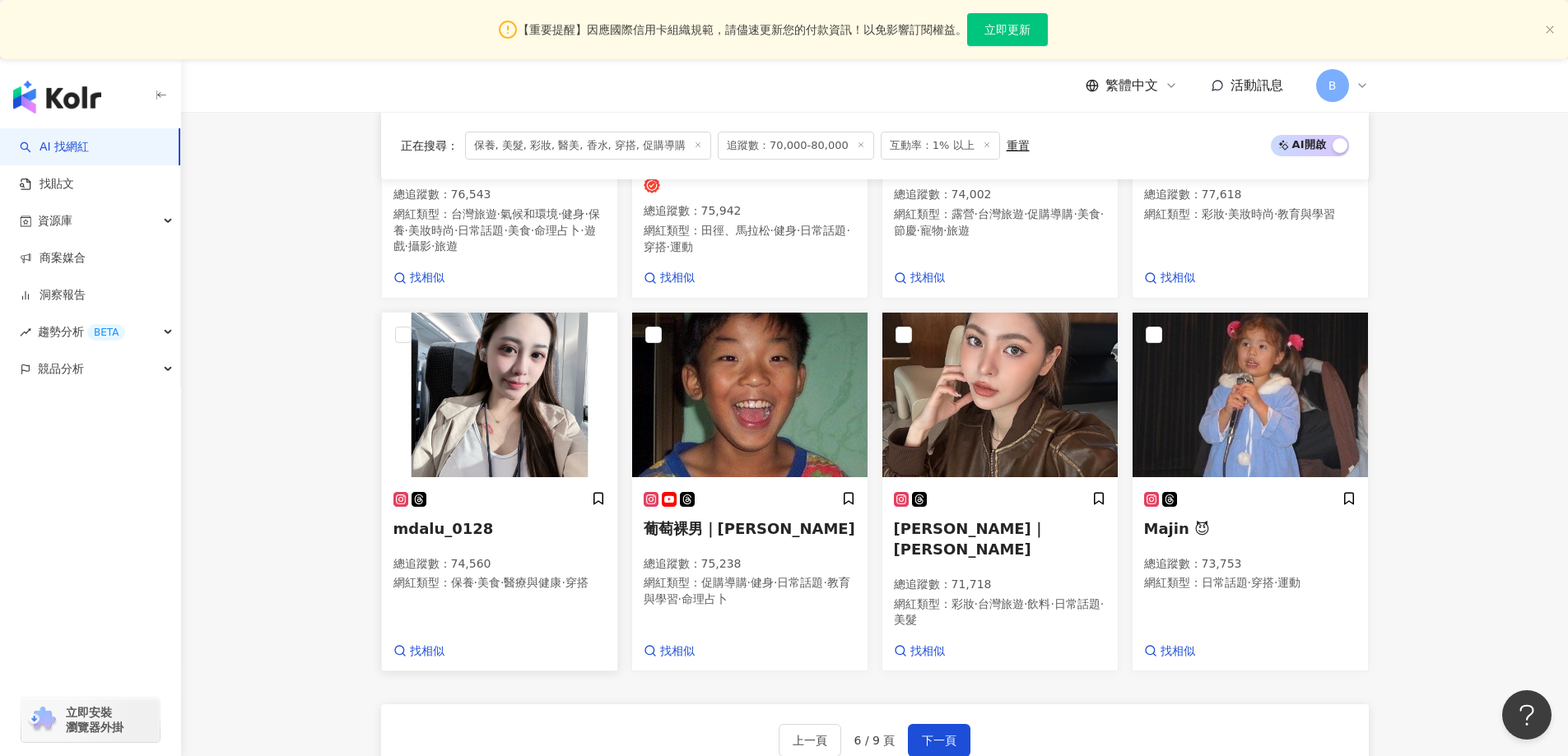
scroll to position [1200, 0]
click at [523, 437] on img at bounding box center [500, 394] width 236 height 165
click at [996, 392] on img at bounding box center [1000, 394] width 236 height 165
click at [1219, 385] on img at bounding box center [1250, 394] width 236 height 165
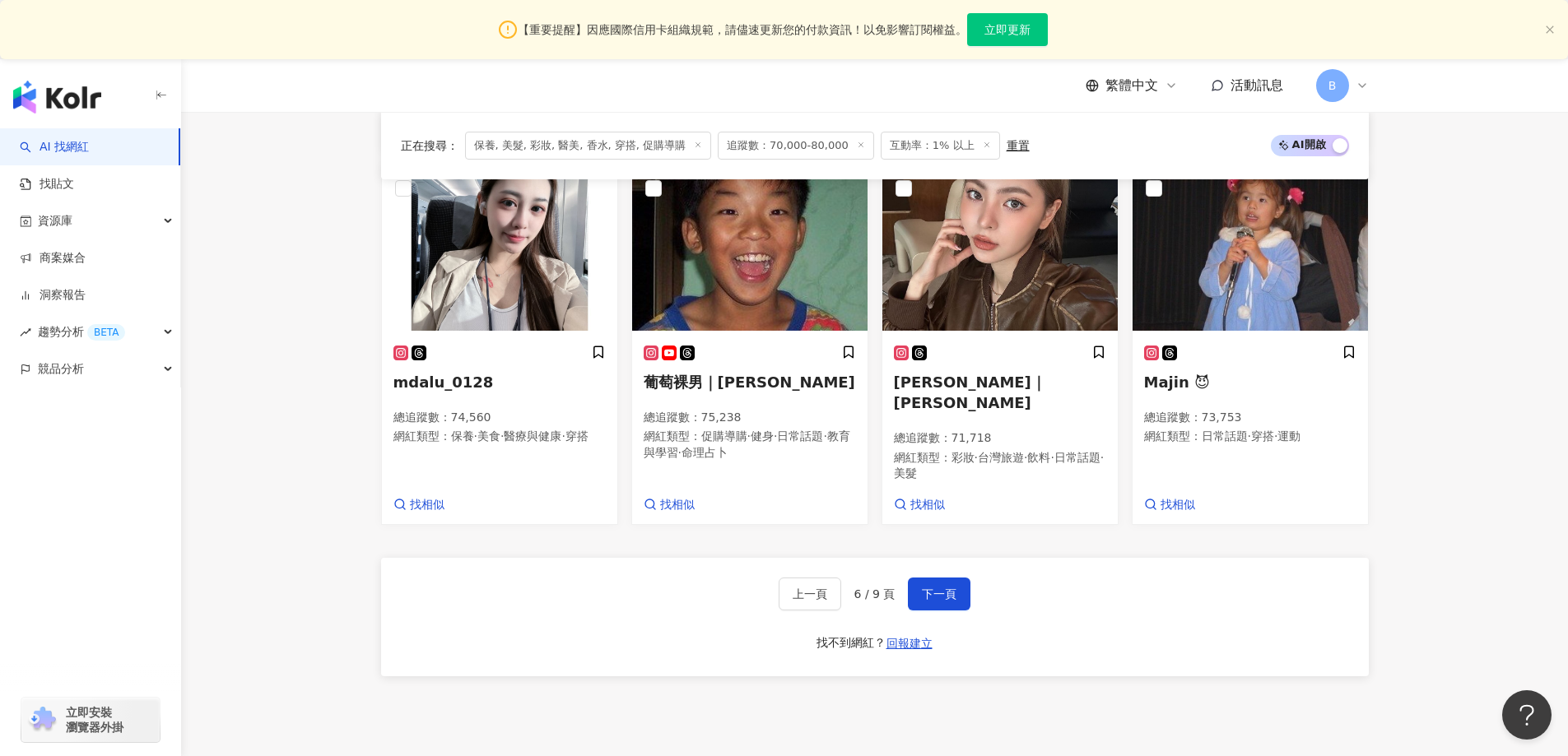
scroll to position [1365, 0]
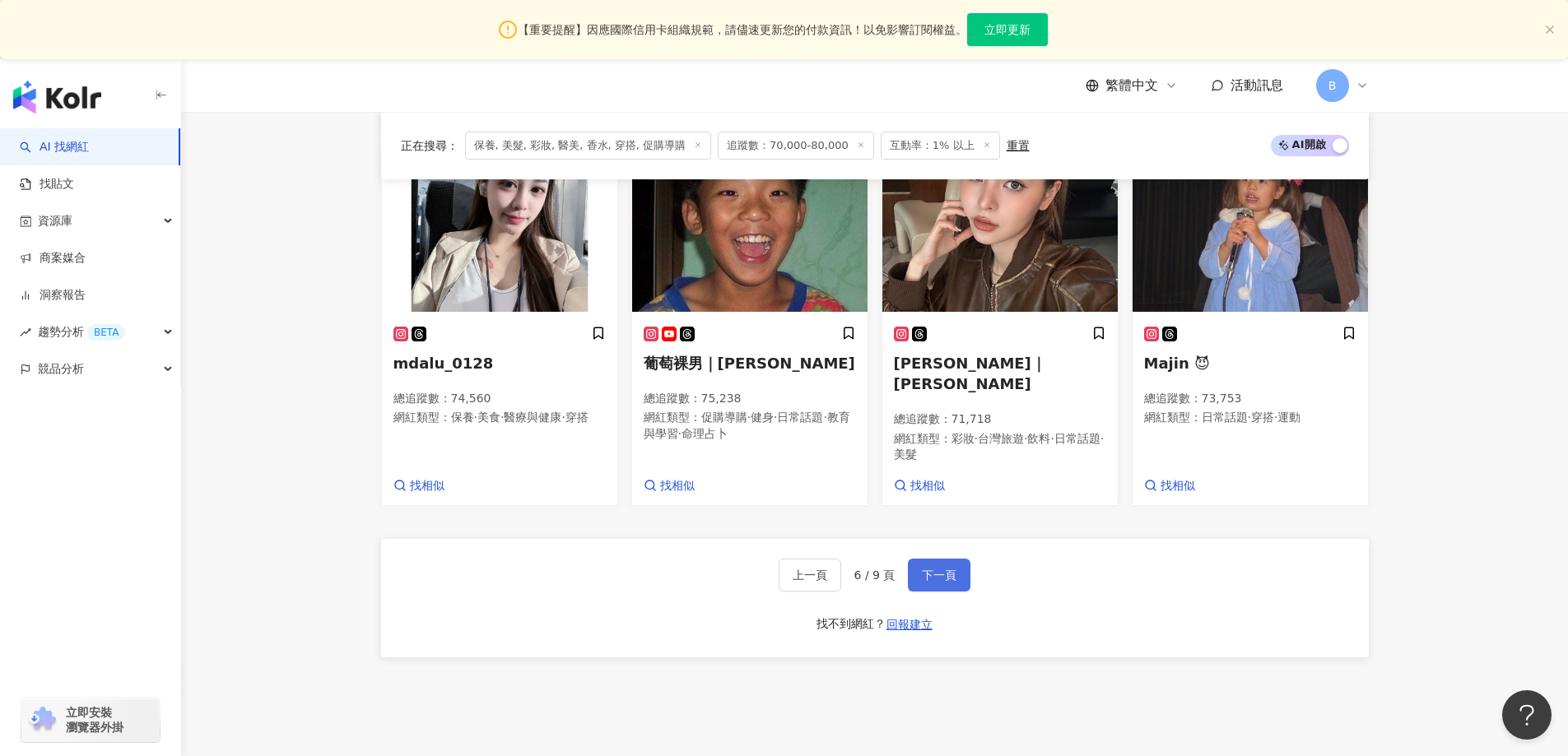
click at [958, 559] on button "下一頁" at bounding box center [939, 576] width 63 height 33
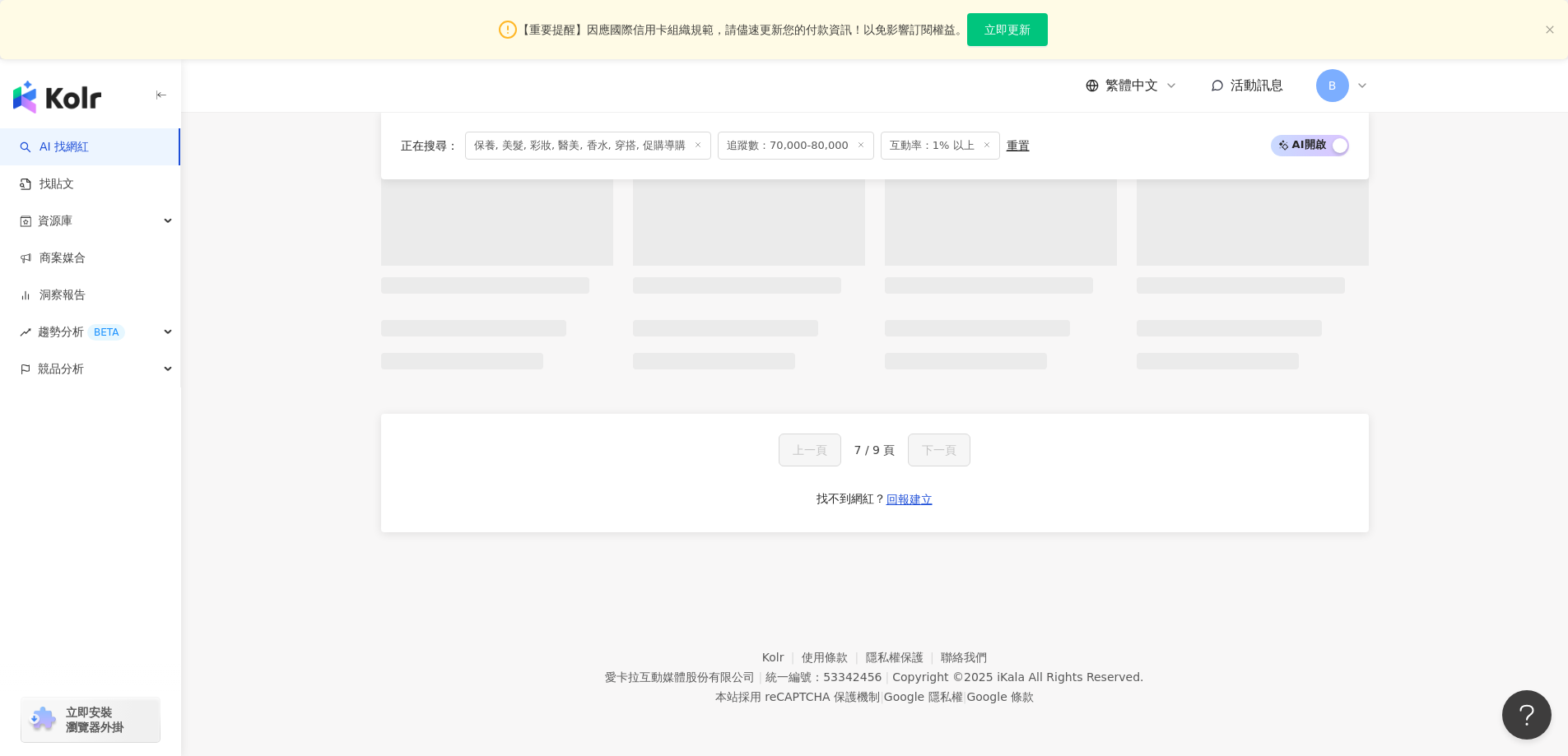
scroll to position [1248, 0]
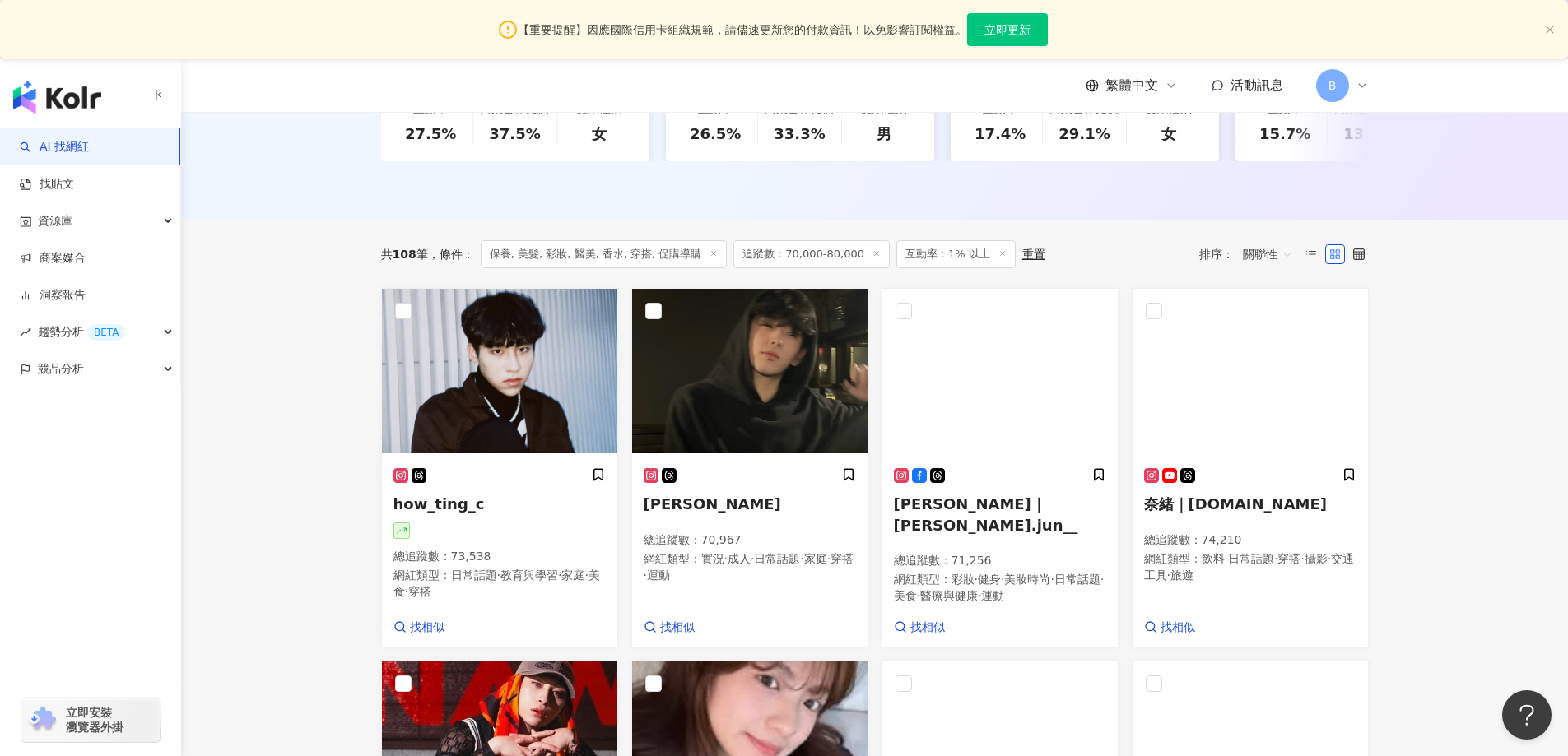
scroll to position [707, 0]
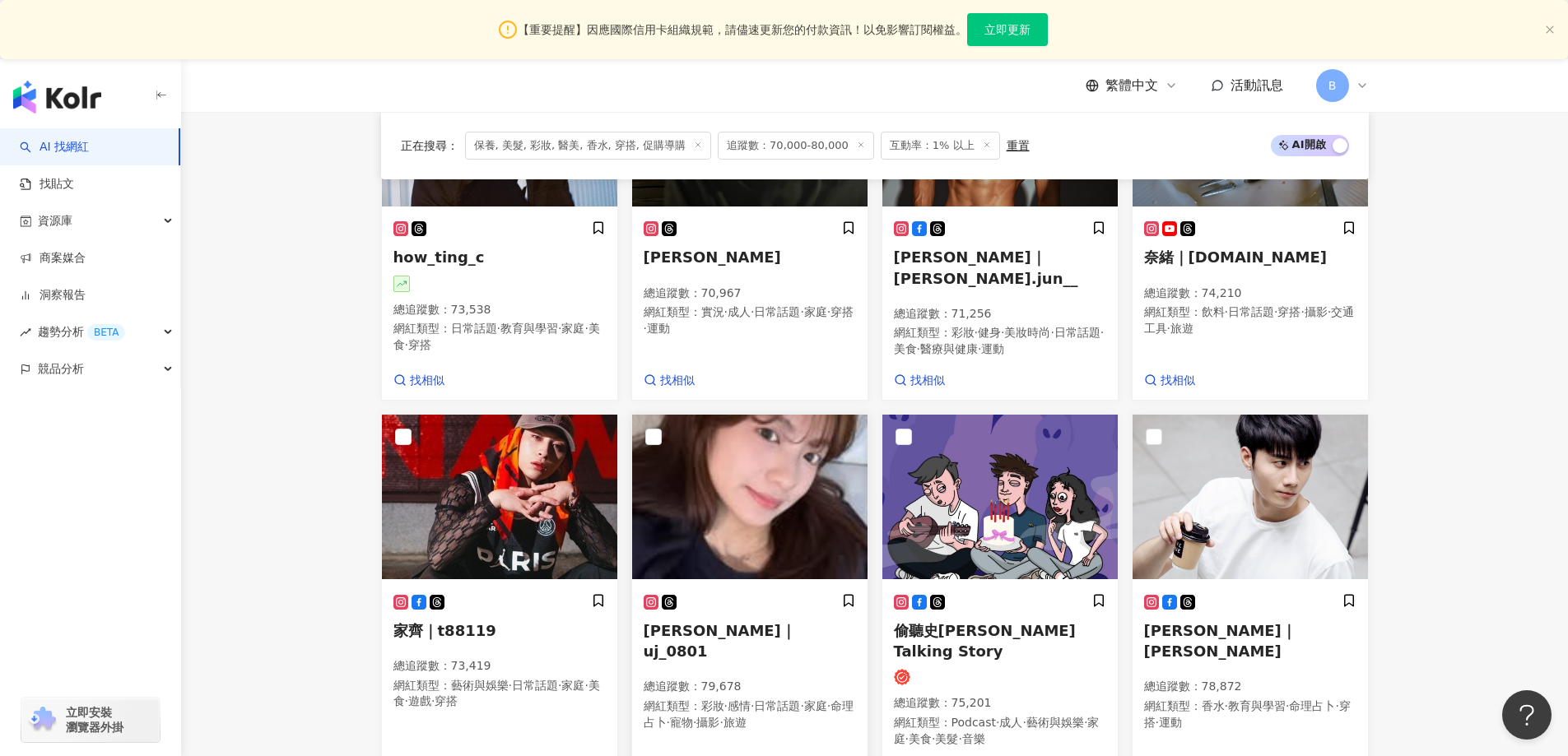
click at [819, 477] on img at bounding box center [749, 496] width 236 height 165
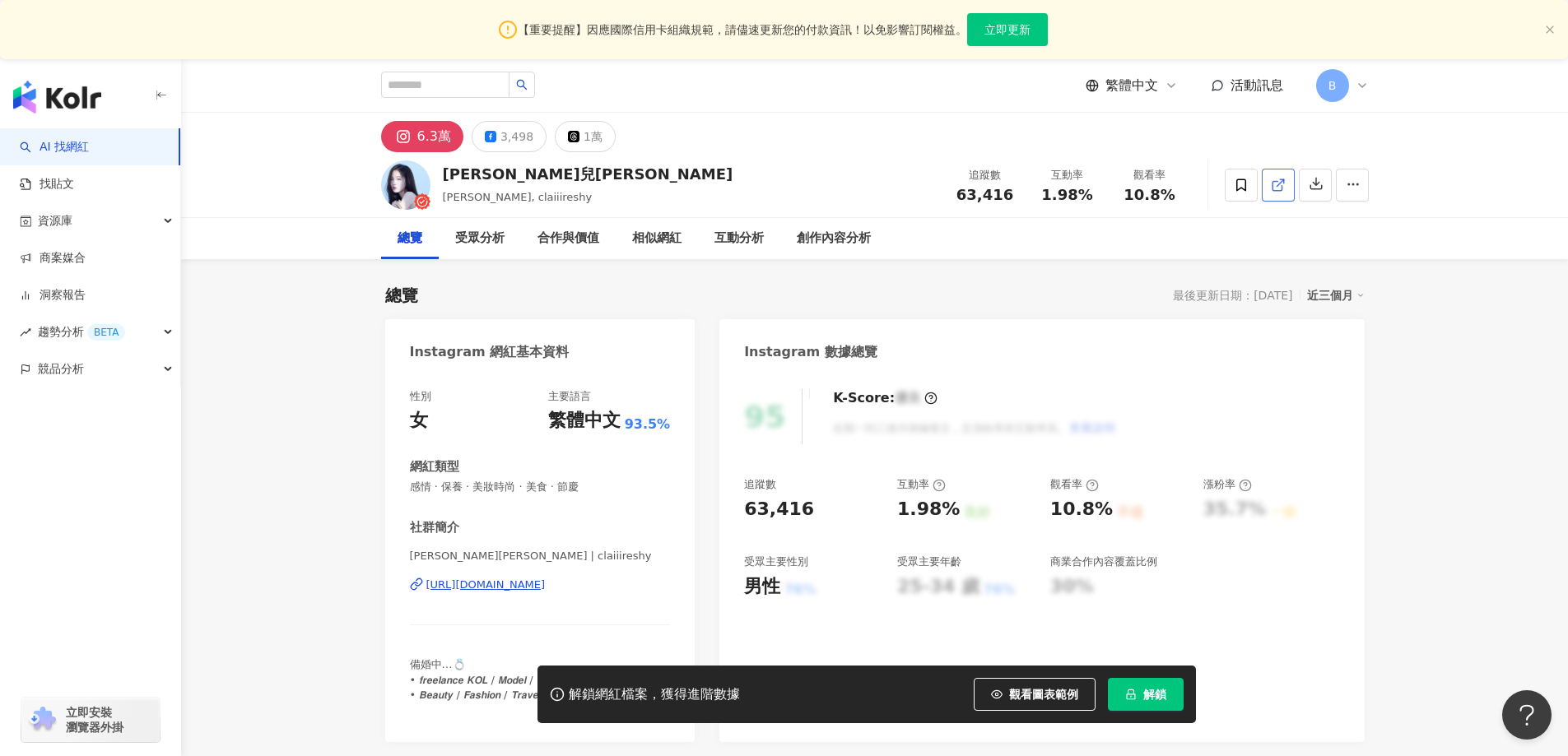
click at [1277, 188] on icon at bounding box center [1278, 185] width 15 height 15
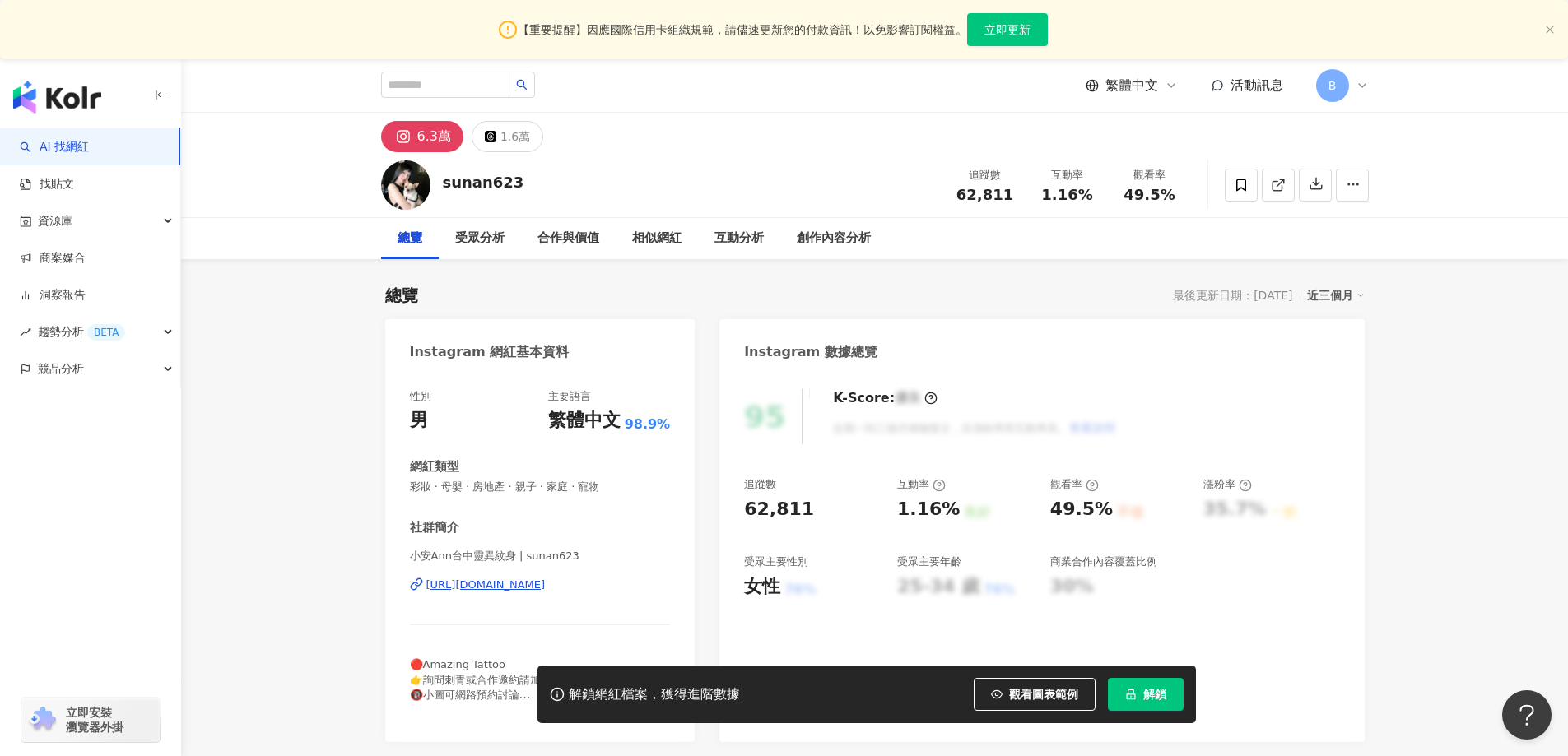
drag, startPoint x: 1516, startPoint y: 306, endPoint x: 1114, endPoint y: 246, distance: 406.5
click at [1278, 182] on icon at bounding box center [1278, 185] width 15 height 15
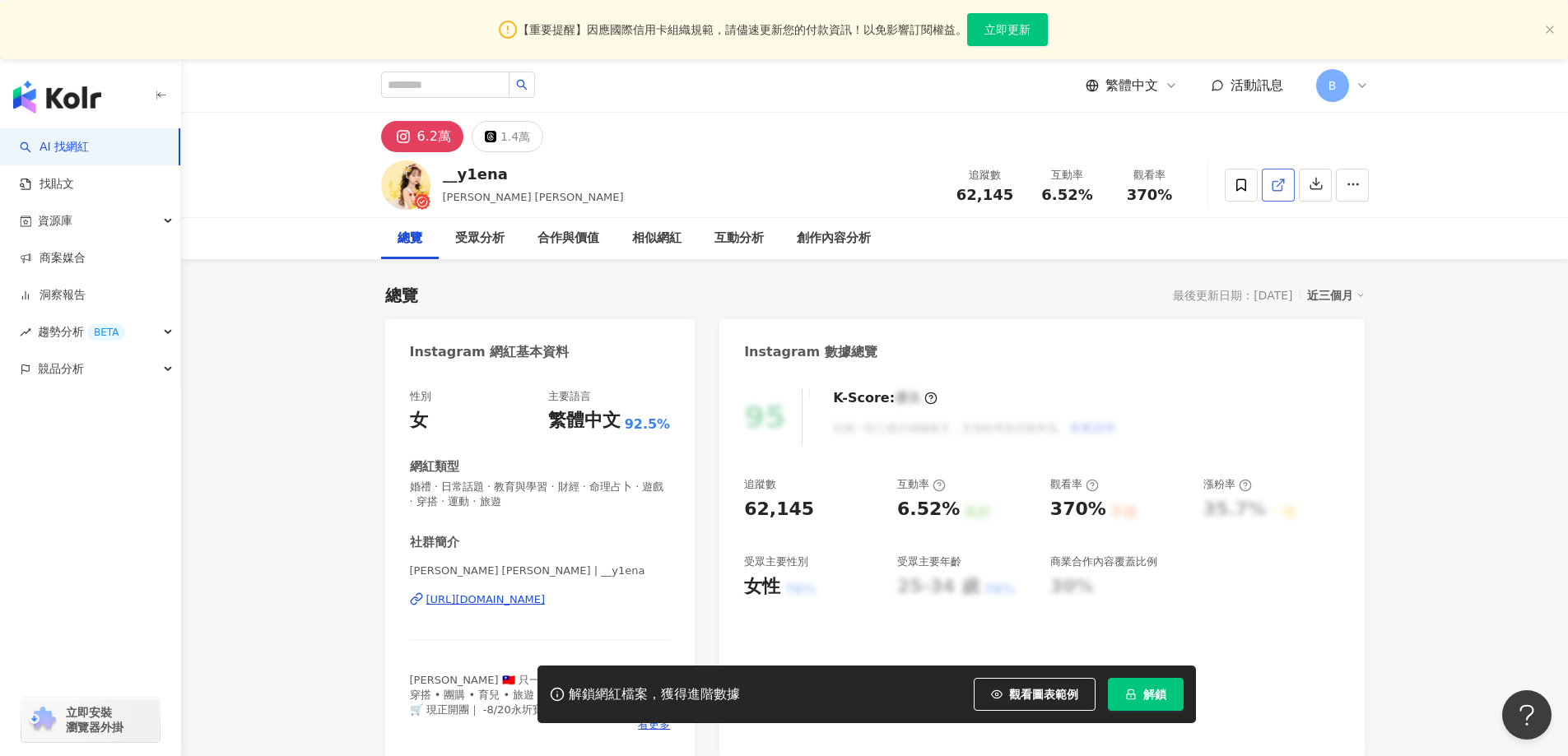
click at [1283, 178] on icon at bounding box center [1278, 185] width 15 height 15
click at [521, 483] on span "婚禮 · 日常話題 · 教育與學習 · 財經 · 命理占卜 · 遊戲 · 穿搭 · 運動 · 旅遊" at bounding box center [540, 494] width 261 height 29
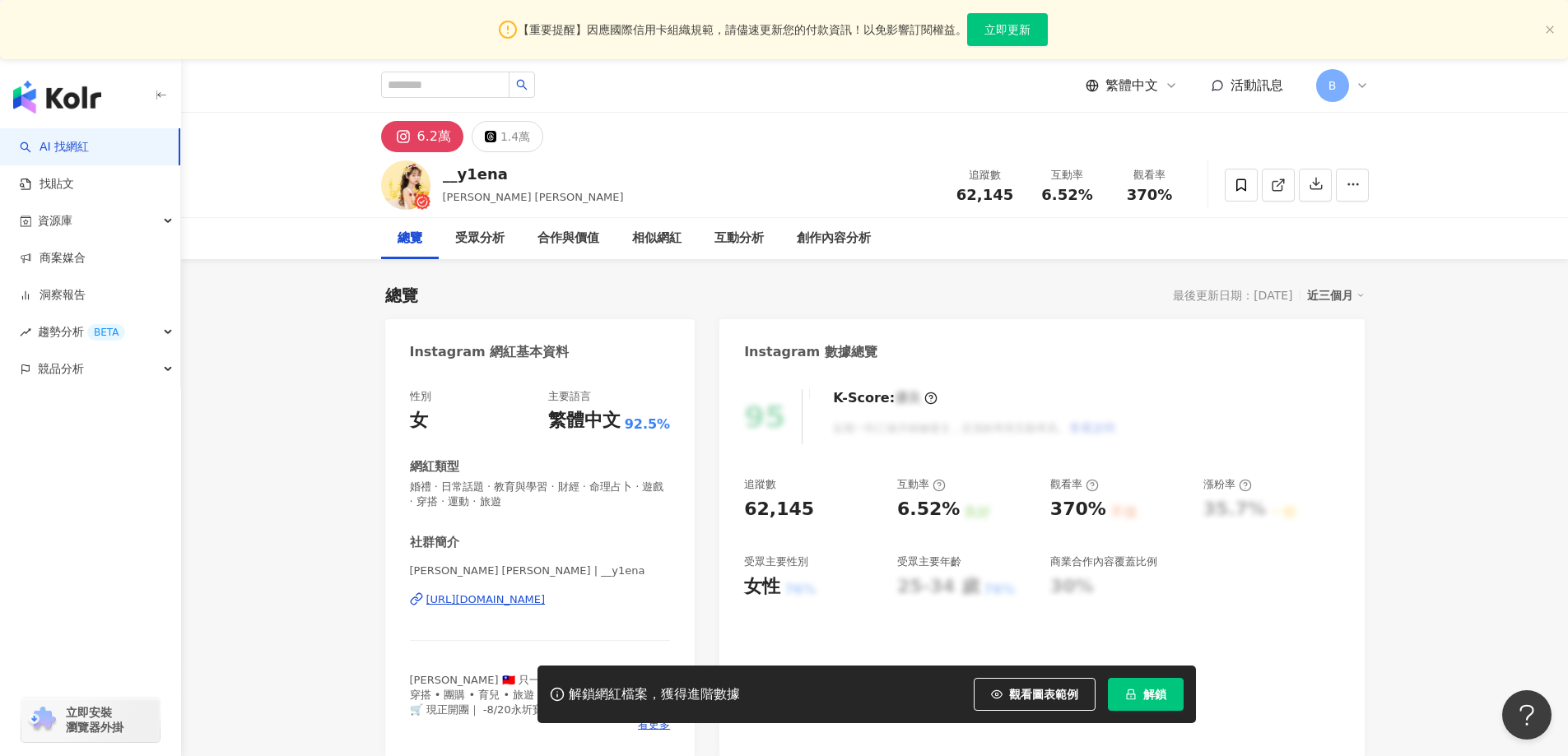
click at [521, 483] on span "婚禮 · 日常話題 · 教育與學習 · 財經 · 命理占卜 · 遊戲 · 穿搭 · 運動 · 旅遊" at bounding box center [540, 494] width 261 height 29
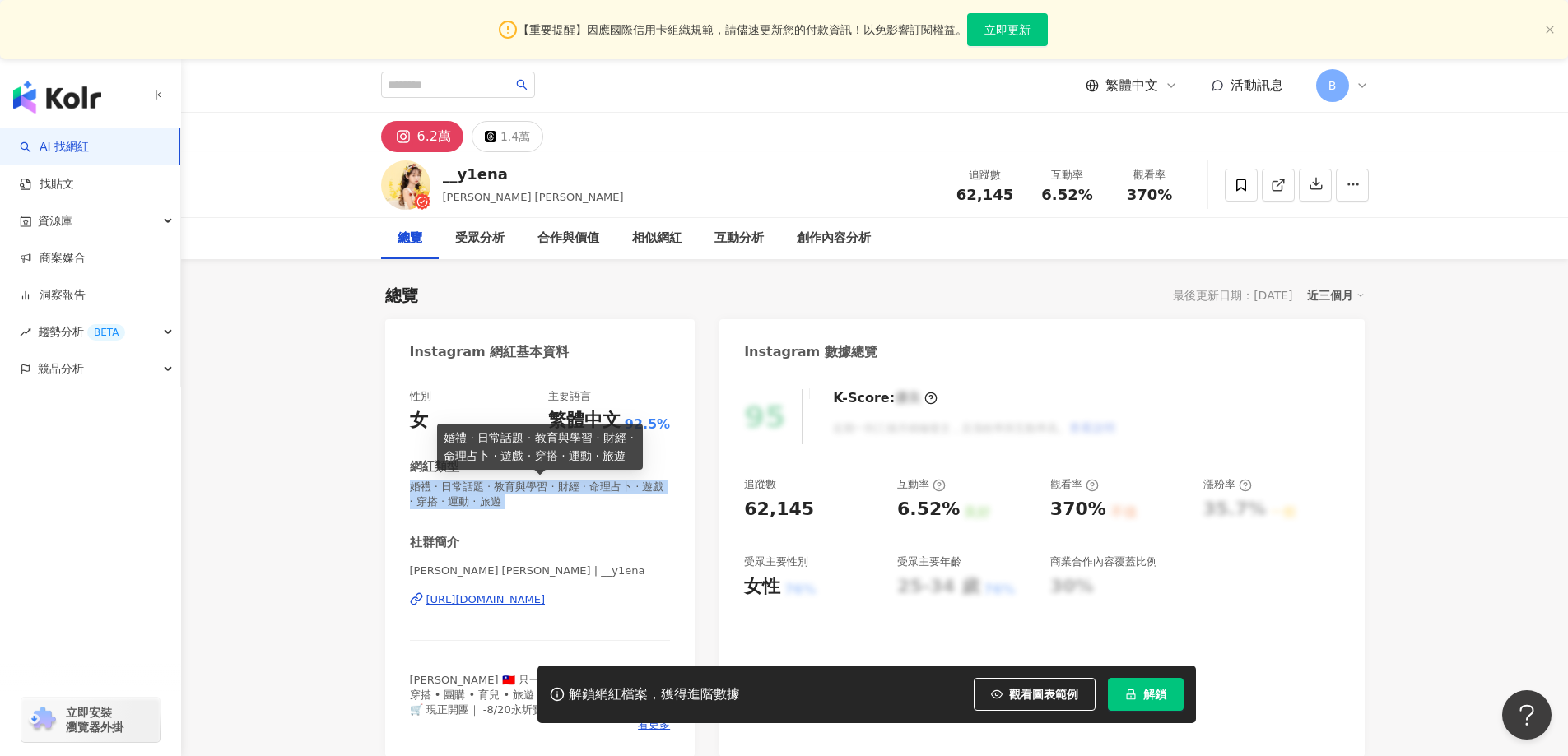
copy span "婚禮 · 日常話題 · 教育與學習 · 財經 · 命理占卜 · 遊戲 · 穿搭 · 運動 · 旅遊"
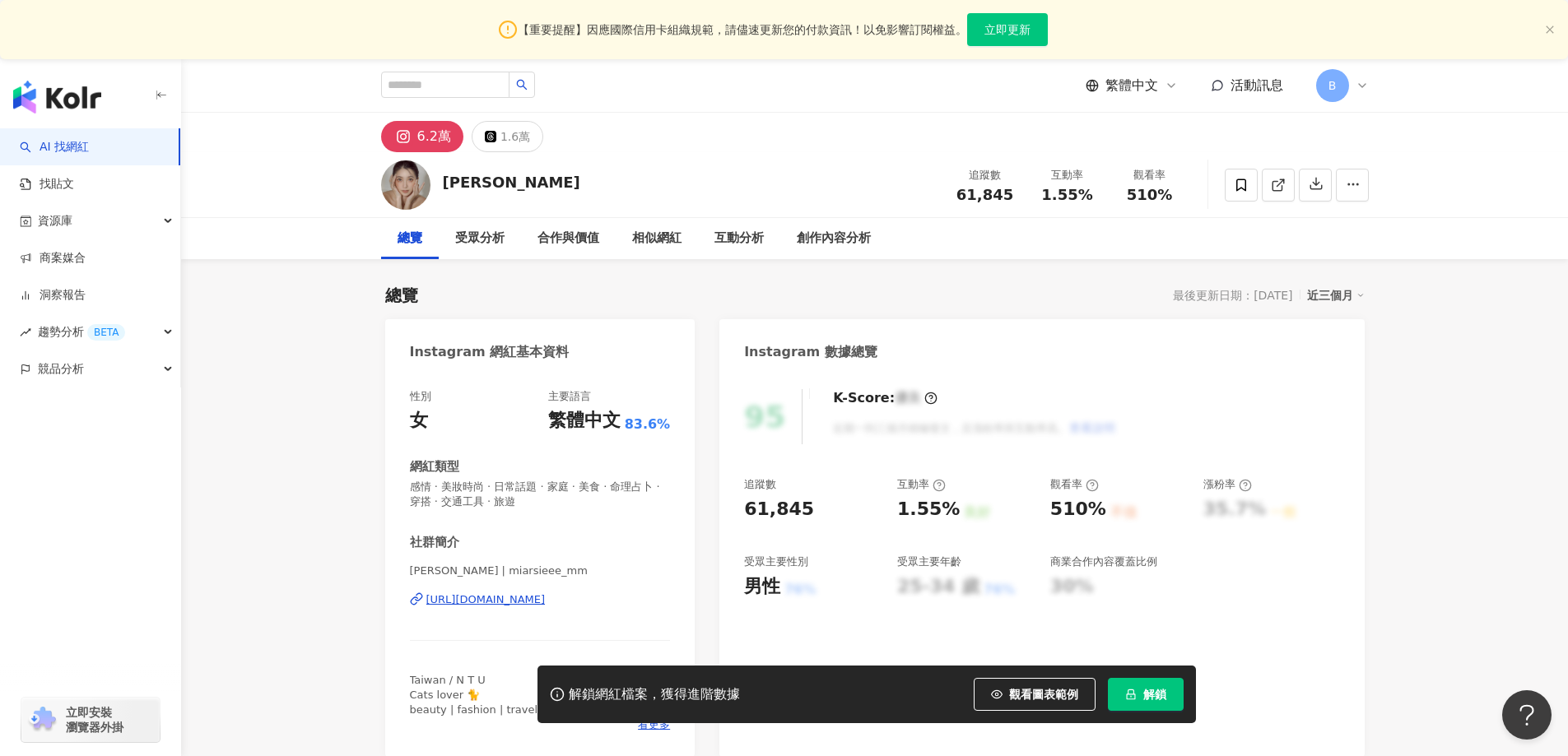
click at [1285, 182] on link at bounding box center [1278, 185] width 33 height 33
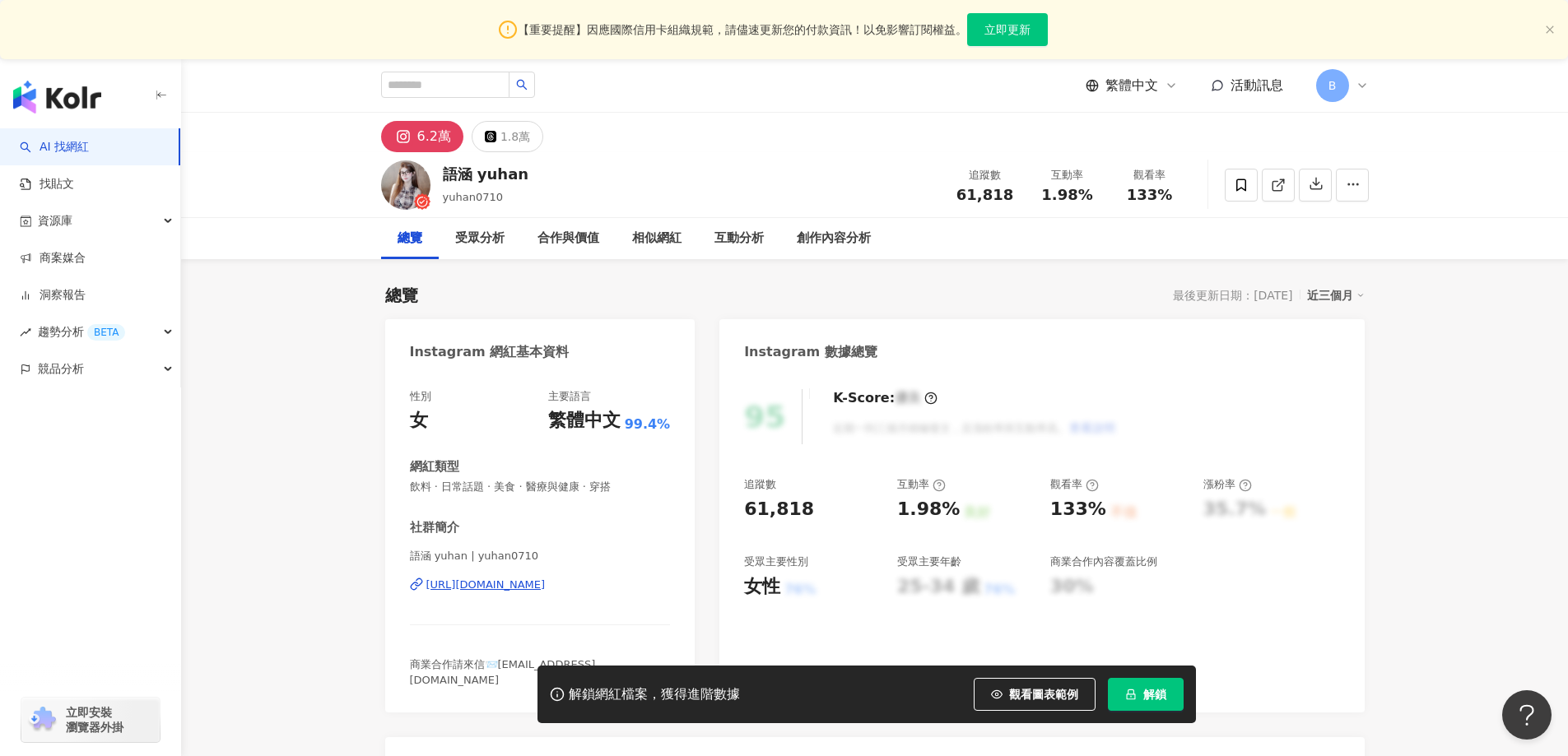
drag, startPoint x: 1506, startPoint y: 361, endPoint x: 1496, endPoint y: 359, distance: 10.2
click at [1280, 183] on line at bounding box center [1279, 182] width 6 height 6
click at [1282, 182] on icon at bounding box center [1278, 185] width 15 height 15
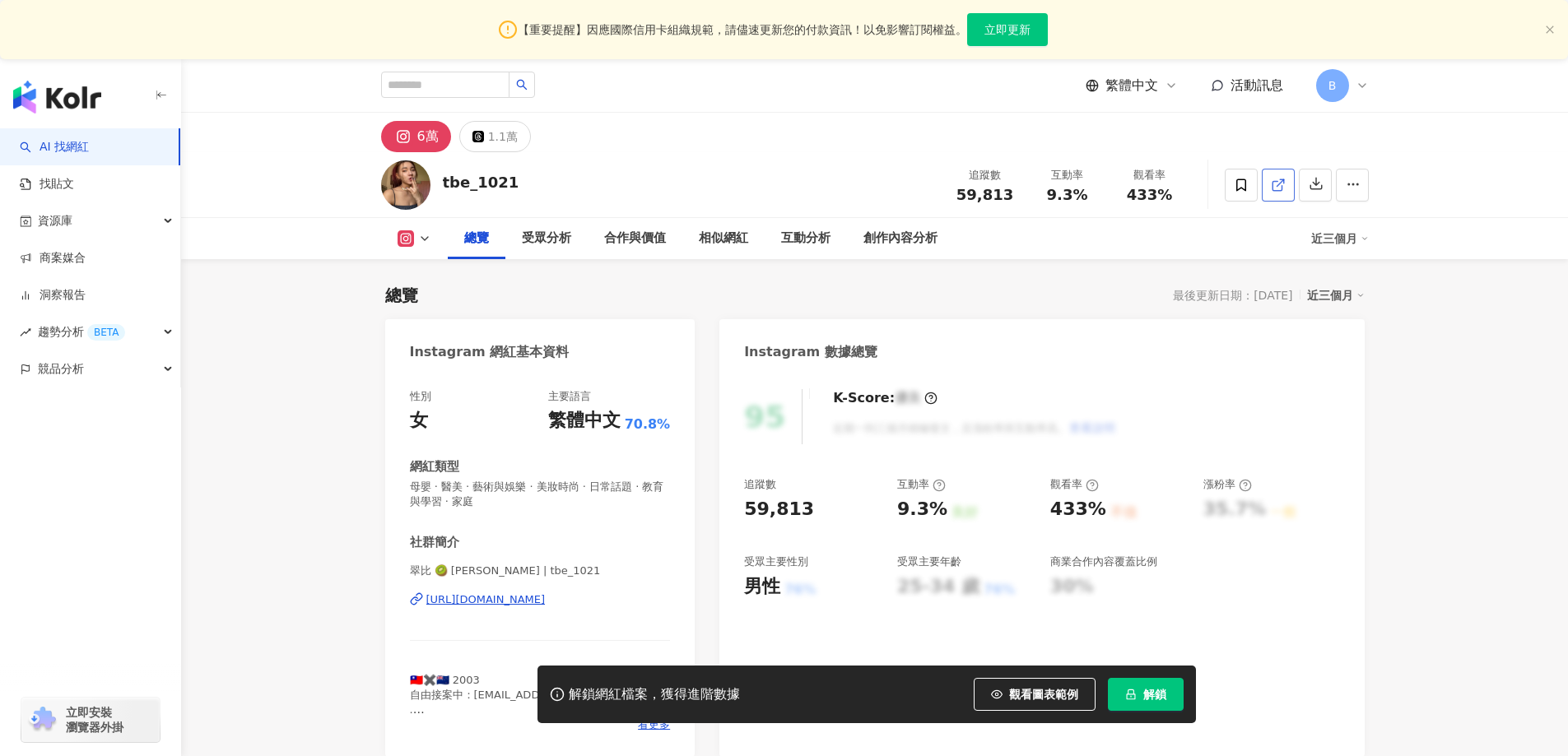
click at [1279, 189] on icon at bounding box center [1278, 185] width 15 height 15
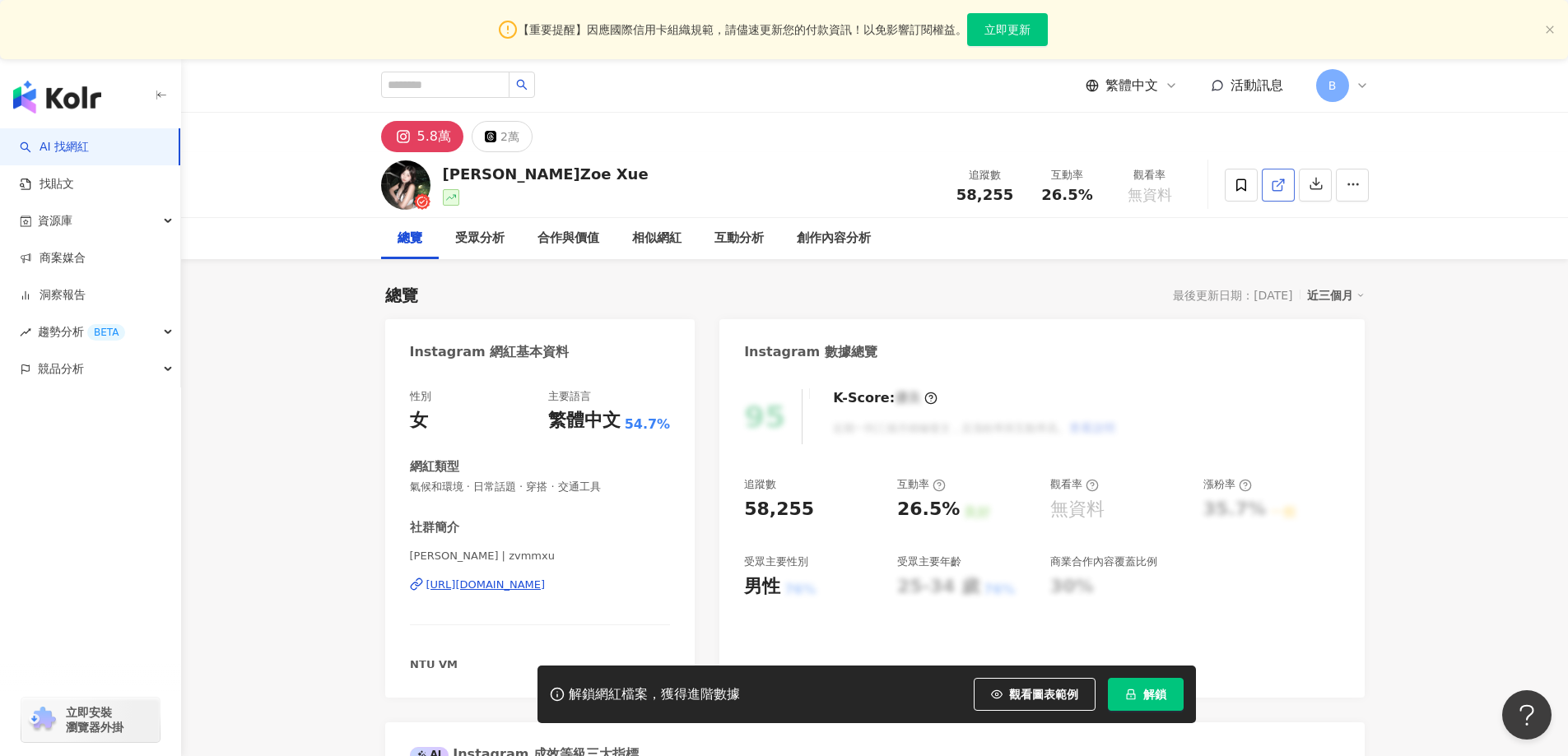
click at [1289, 192] on link at bounding box center [1278, 185] width 33 height 33
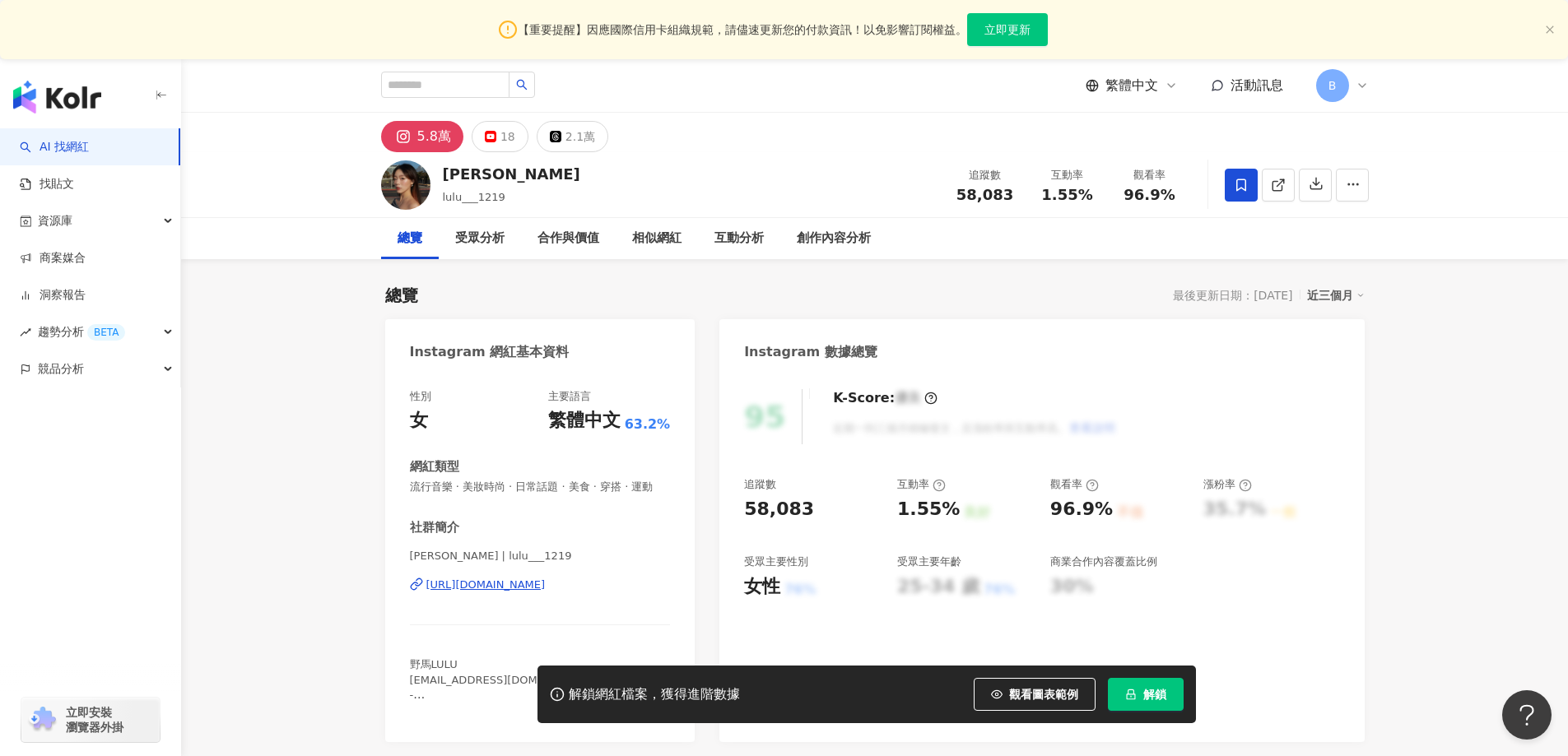
drag, startPoint x: 1458, startPoint y: 556, endPoint x: 1247, endPoint y: 192, distance: 420.7
click at [1274, 183] on icon at bounding box center [1278, 185] width 15 height 15
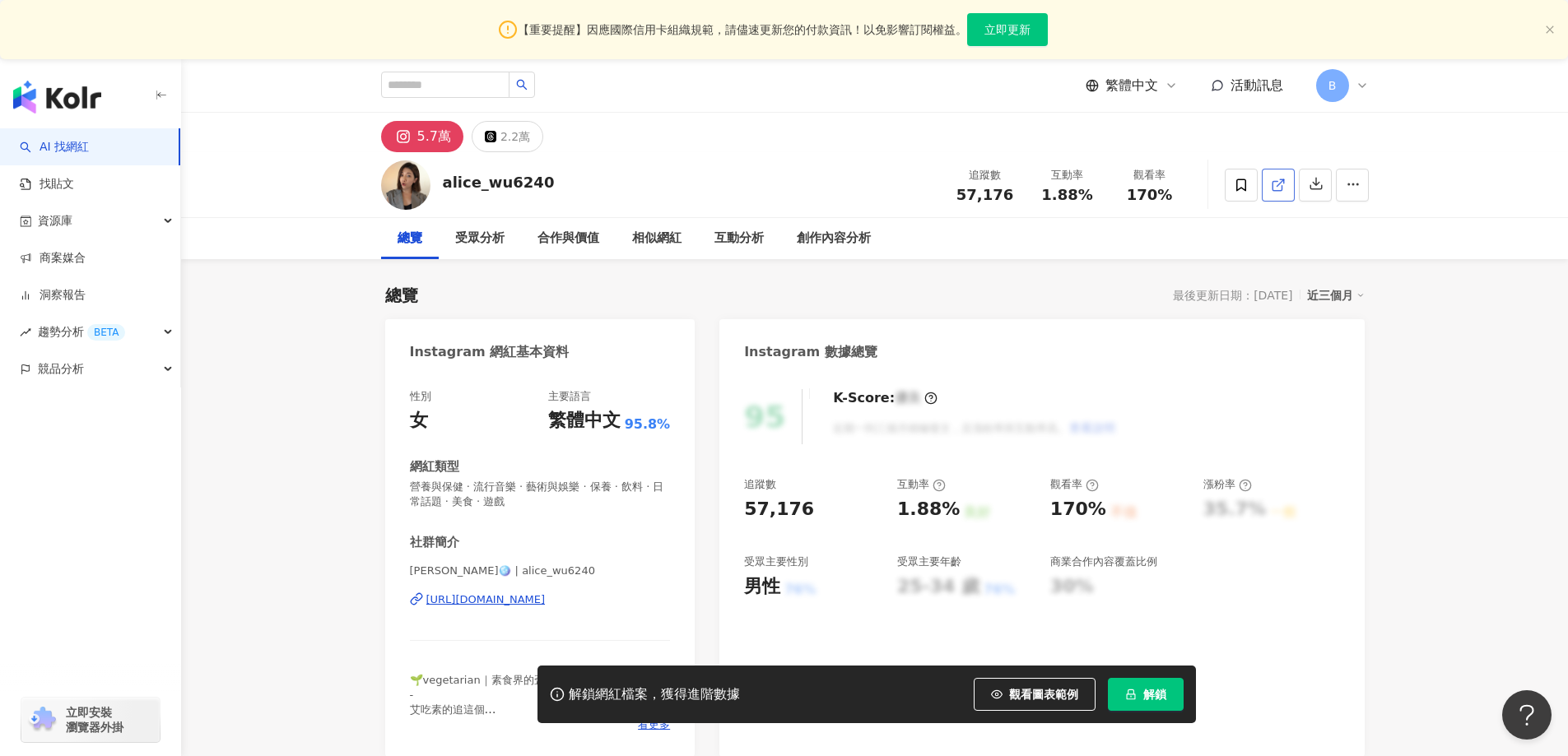
click at [1274, 190] on icon at bounding box center [1278, 185] width 15 height 15
click at [540, 486] on span "營養與保健 · 流行音樂 · 藝術與娛樂 · 保養 · 飲料 · 日常話題 · 美食 · 遊戲" at bounding box center [540, 494] width 261 height 29
click at [541, 486] on span "營養與保健 · 流行音樂 · 藝術與娛樂 · 保養 · 飲料 · 日常話題 · 美食 · 遊戲" at bounding box center [540, 494] width 261 height 29
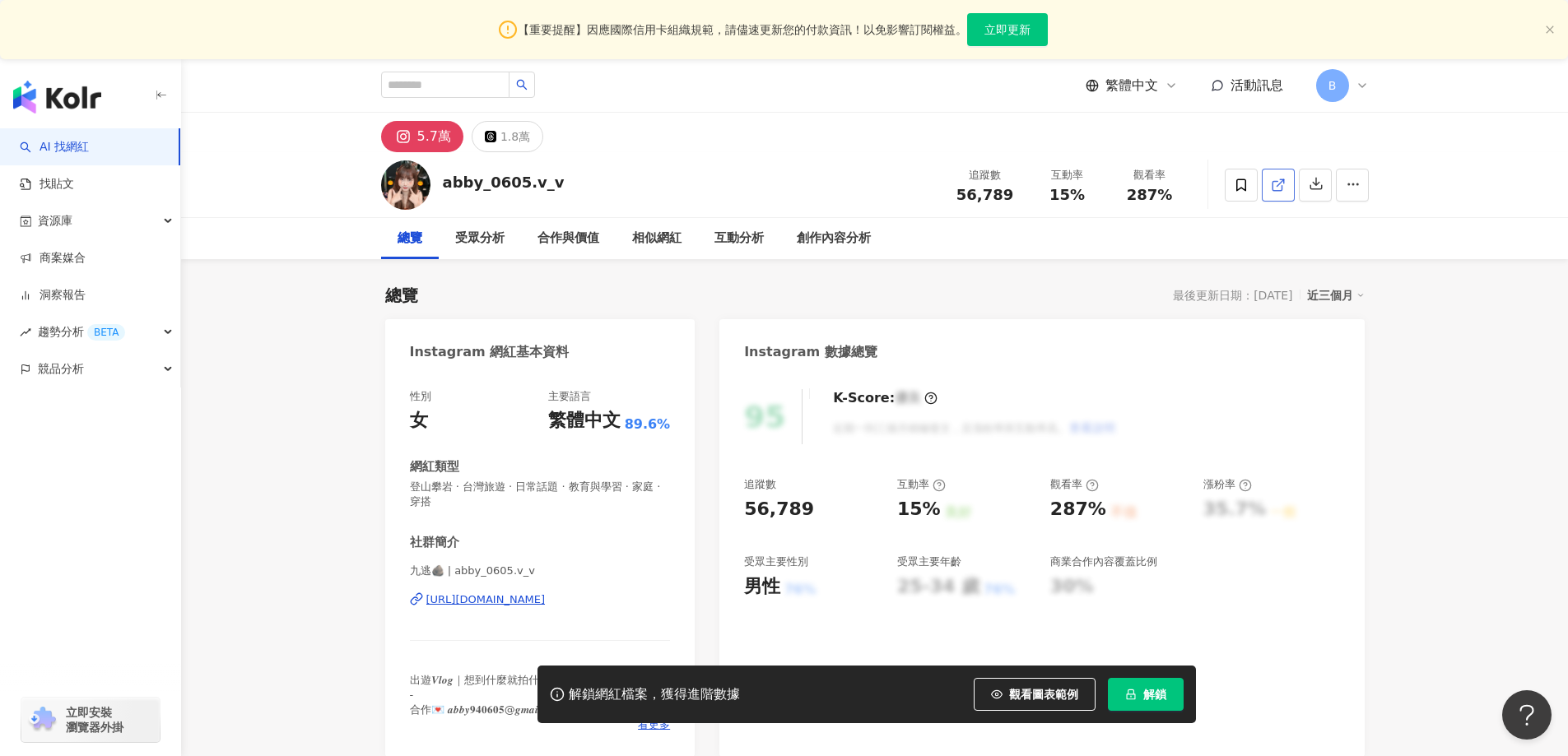
click at [1275, 192] on icon at bounding box center [1278, 185] width 15 height 15
click at [528, 484] on span "登山攀岩 · 台灣旅遊 · 日常話題 · 教育與學習 · 家庭 · 穿搭" at bounding box center [540, 494] width 261 height 29
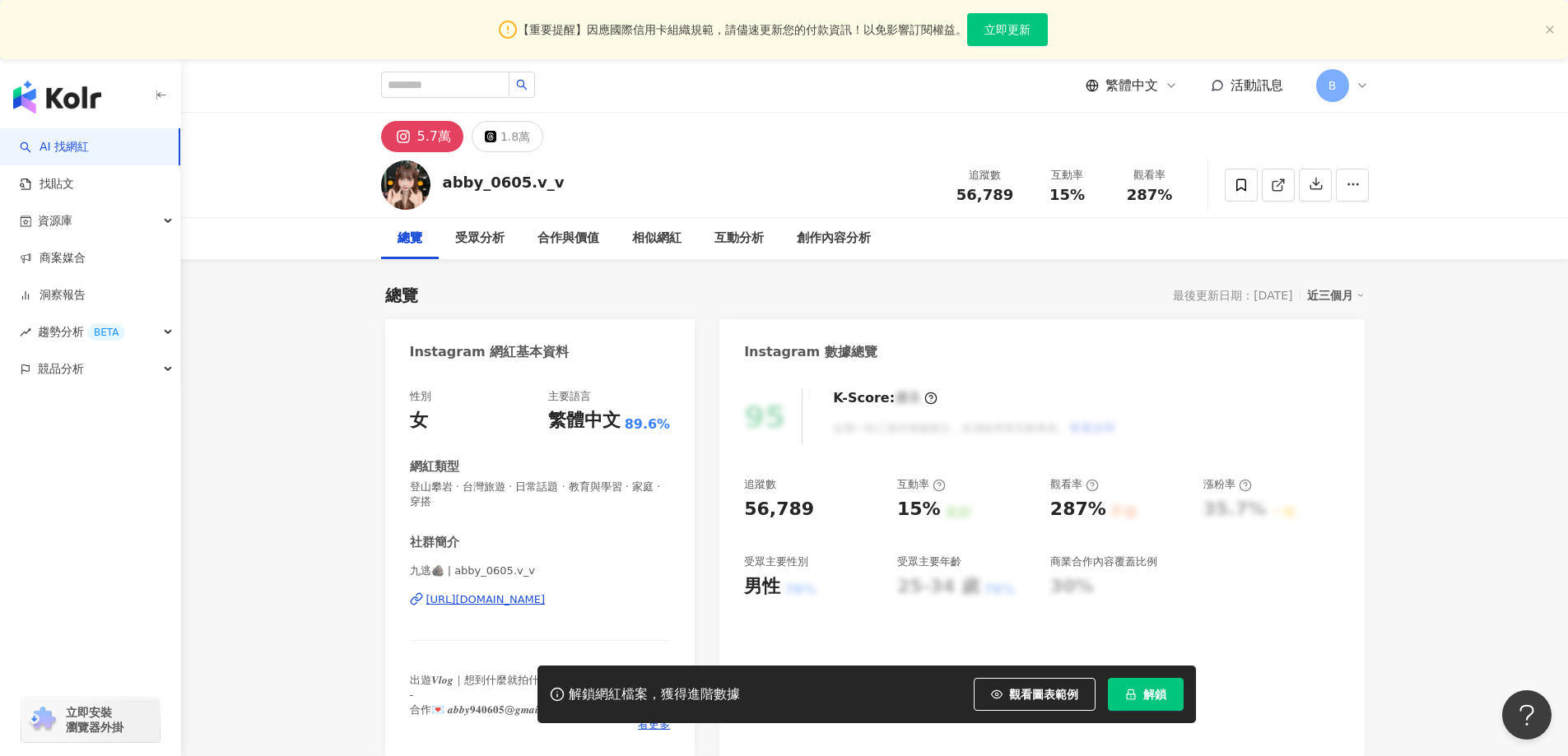
click at [528, 484] on span "登山攀岩 · 台灣旅遊 · 日常話題 · 教育與學習 · 家庭 · 穿搭" at bounding box center [540, 494] width 261 height 29
click at [539, 485] on span "登山攀岩 · 台灣旅遊 · 日常話題 · 教育與學習 · 家庭 · 穿搭" at bounding box center [540, 494] width 261 height 29
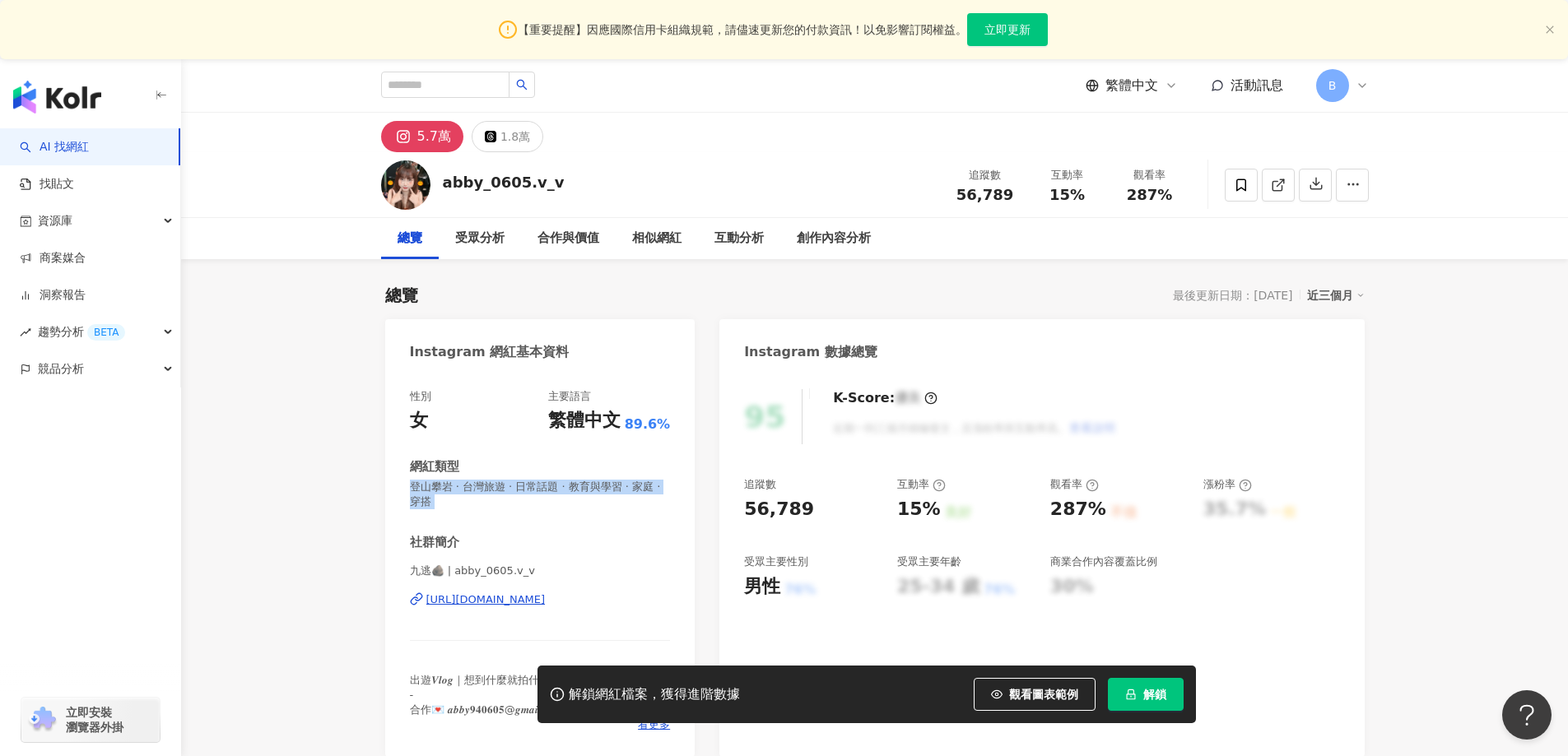
click at [539, 485] on span "登山攀岩 · 台灣旅遊 · 日常話題 · 教育與學習 · 家庭 · 穿搭" at bounding box center [540, 494] width 261 height 29
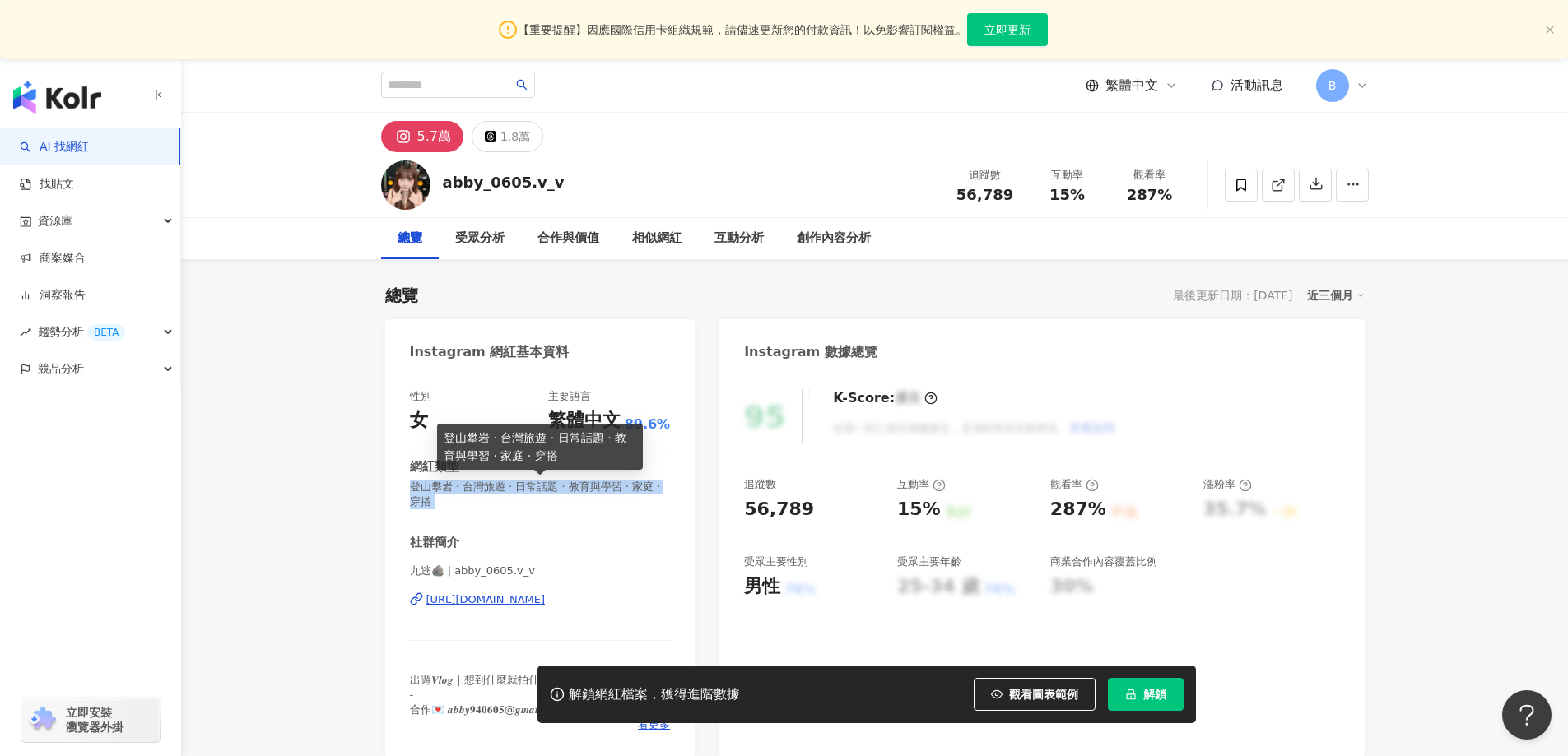
copy span "登山攀岩 · 台灣旅遊 · 日常話題 · 教育與學習 · 家庭 · 穿搭"
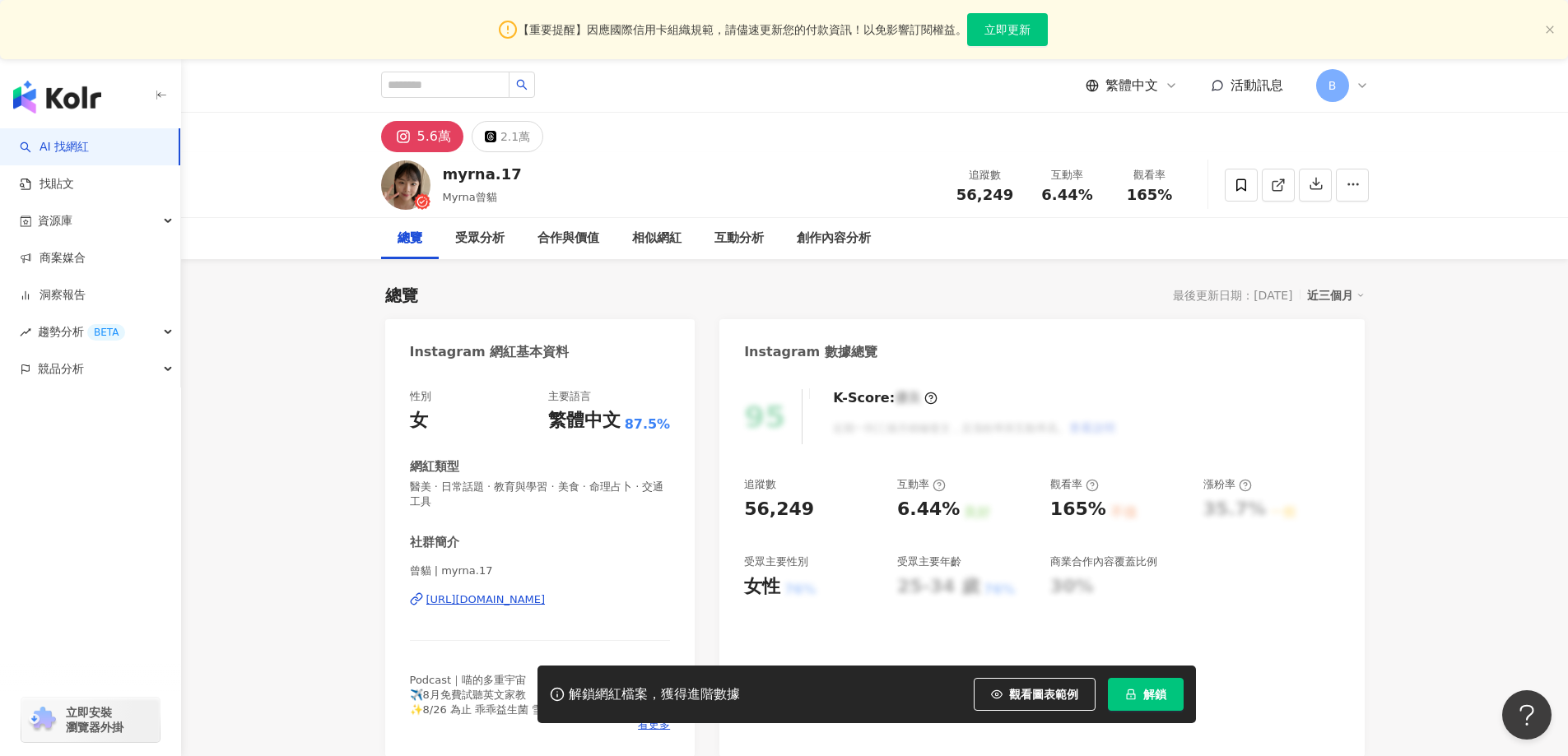
drag, startPoint x: 1538, startPoint y: 331, endPoint x: 1324, endPoint y: 244, distance: 231.0
click at [1281, 182] on line at bounding box center [1279, 182] width 6 height 6
drag, startPoint x: 1474, startPoint y: 408, endPoint x: 1365, endPoint y: 267, distance: 178.2
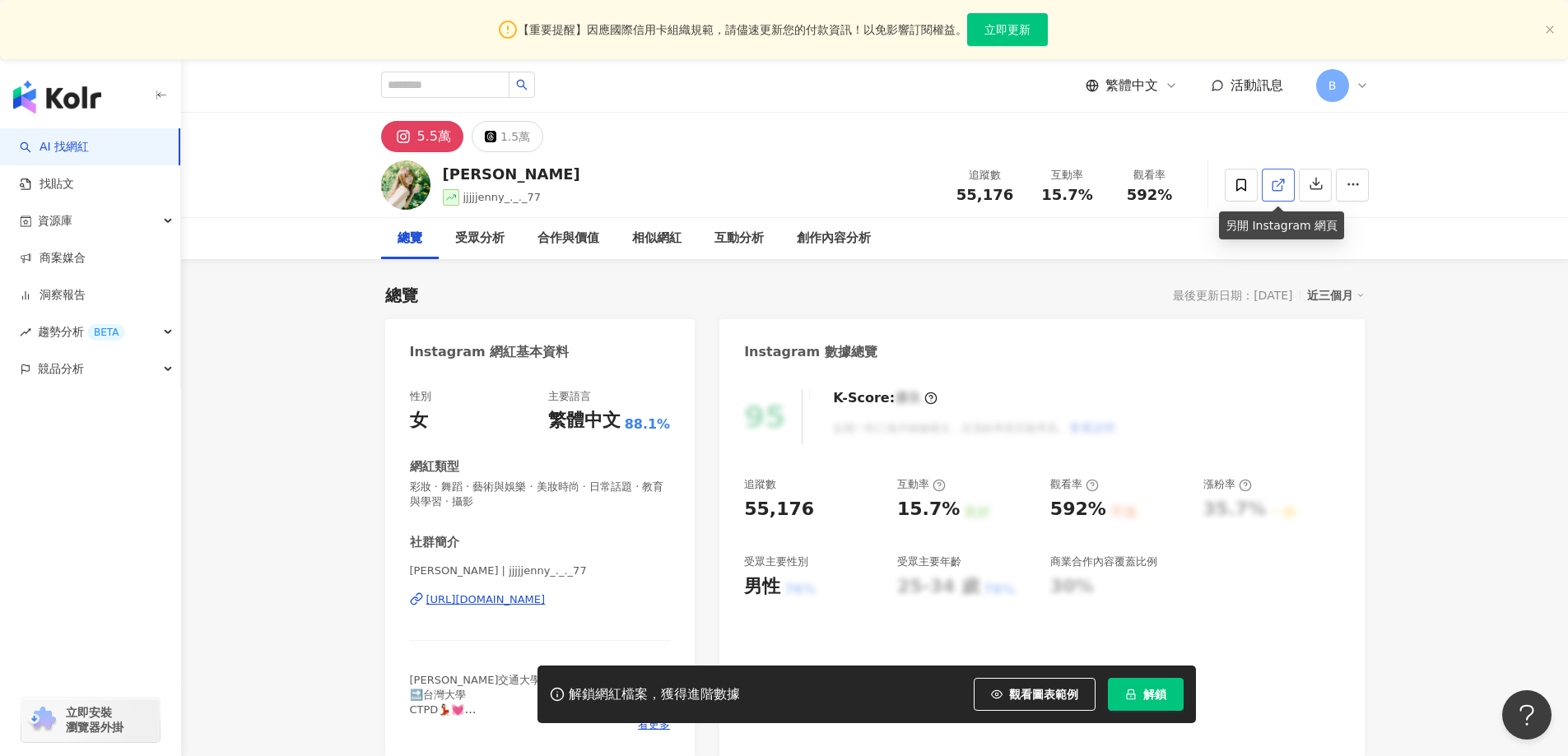
click at [1282, 186] on icon at bounding box center [1277, 186] width 9 height 9
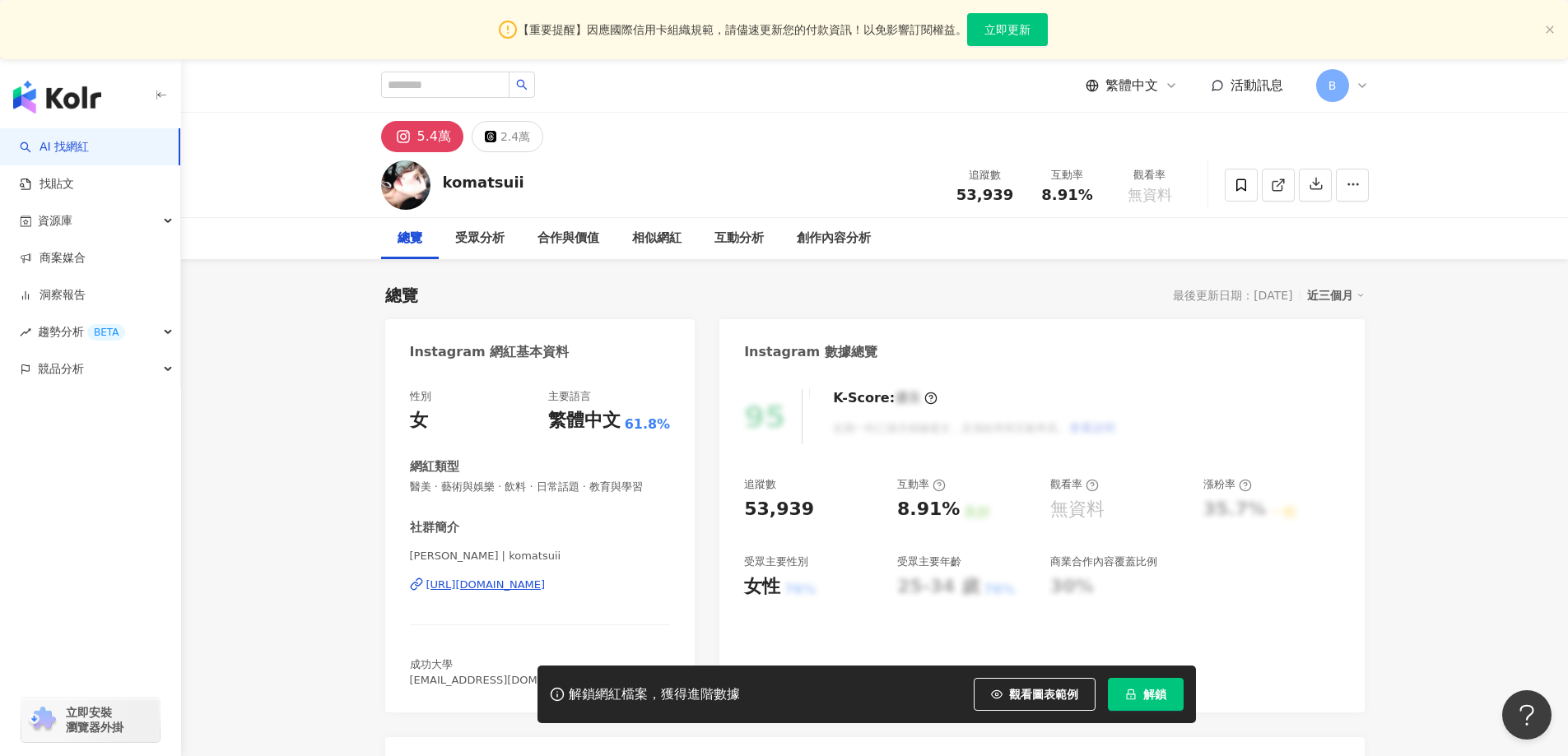
click at [1277, 180] on icon at bounding box center [1278, 185] width 15 height 15
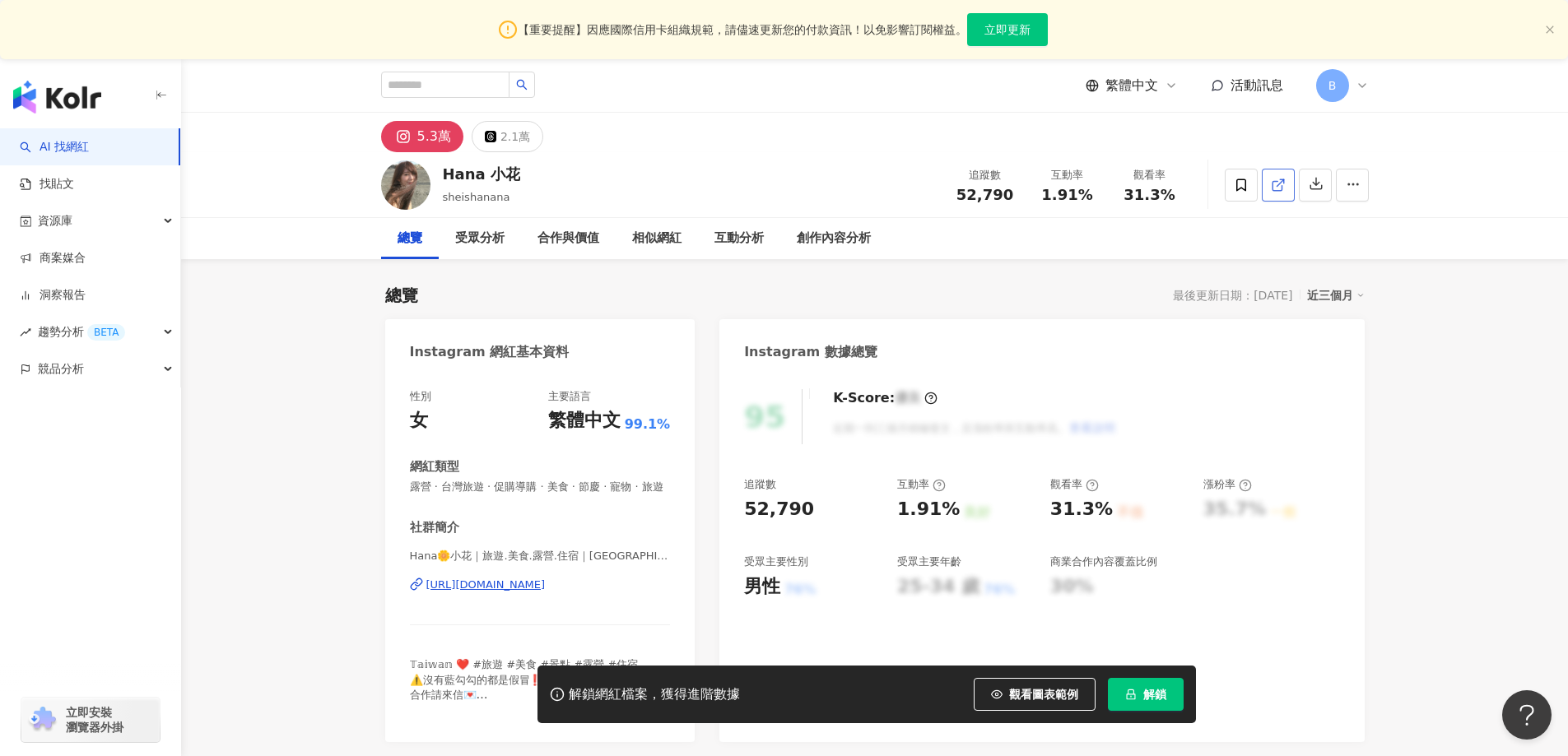
click at [1274, 185] on icon at bounding box center [1278, 185] width 15 height 15
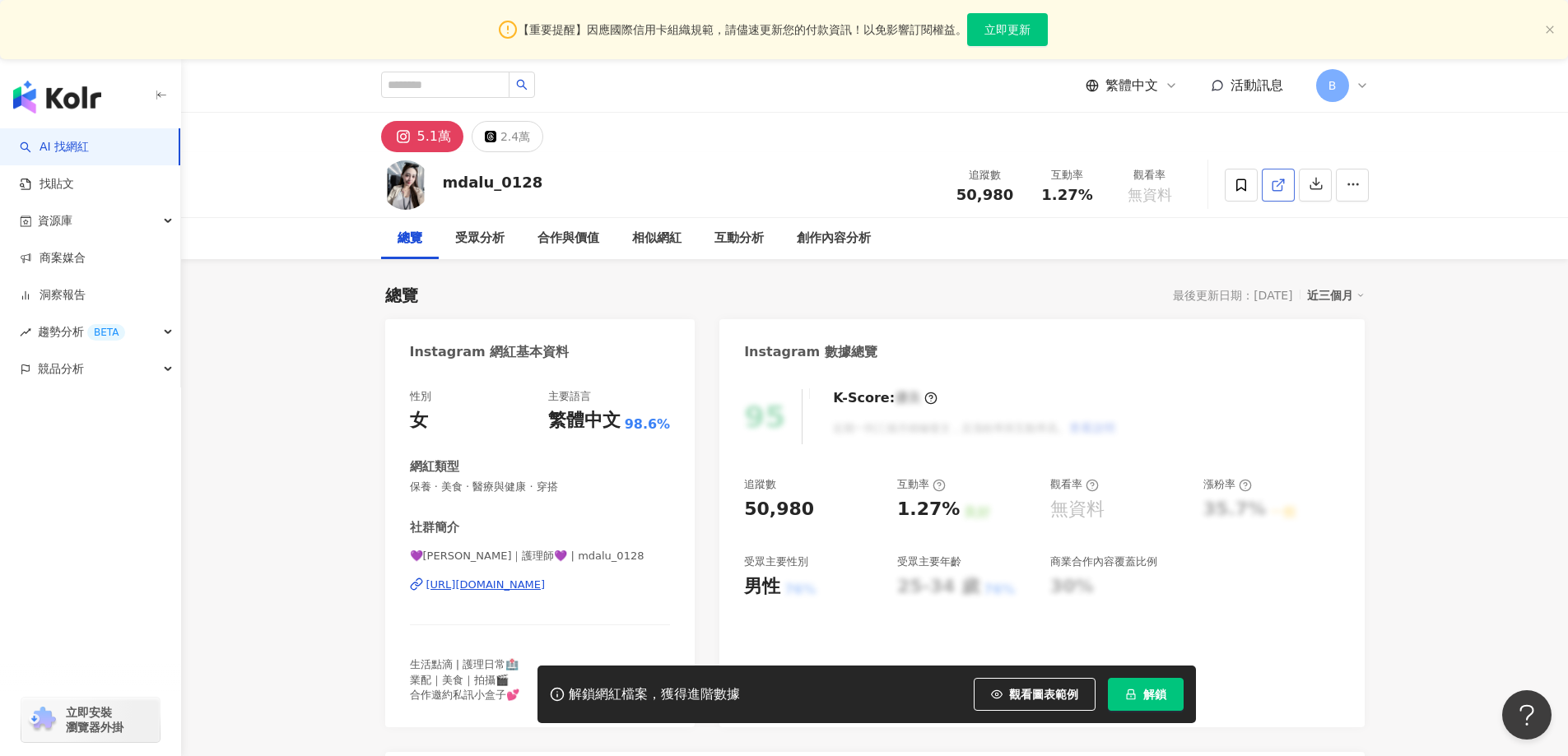
click at [1274, 193] on span at bounding box center [1278, 184] width 15 height 17
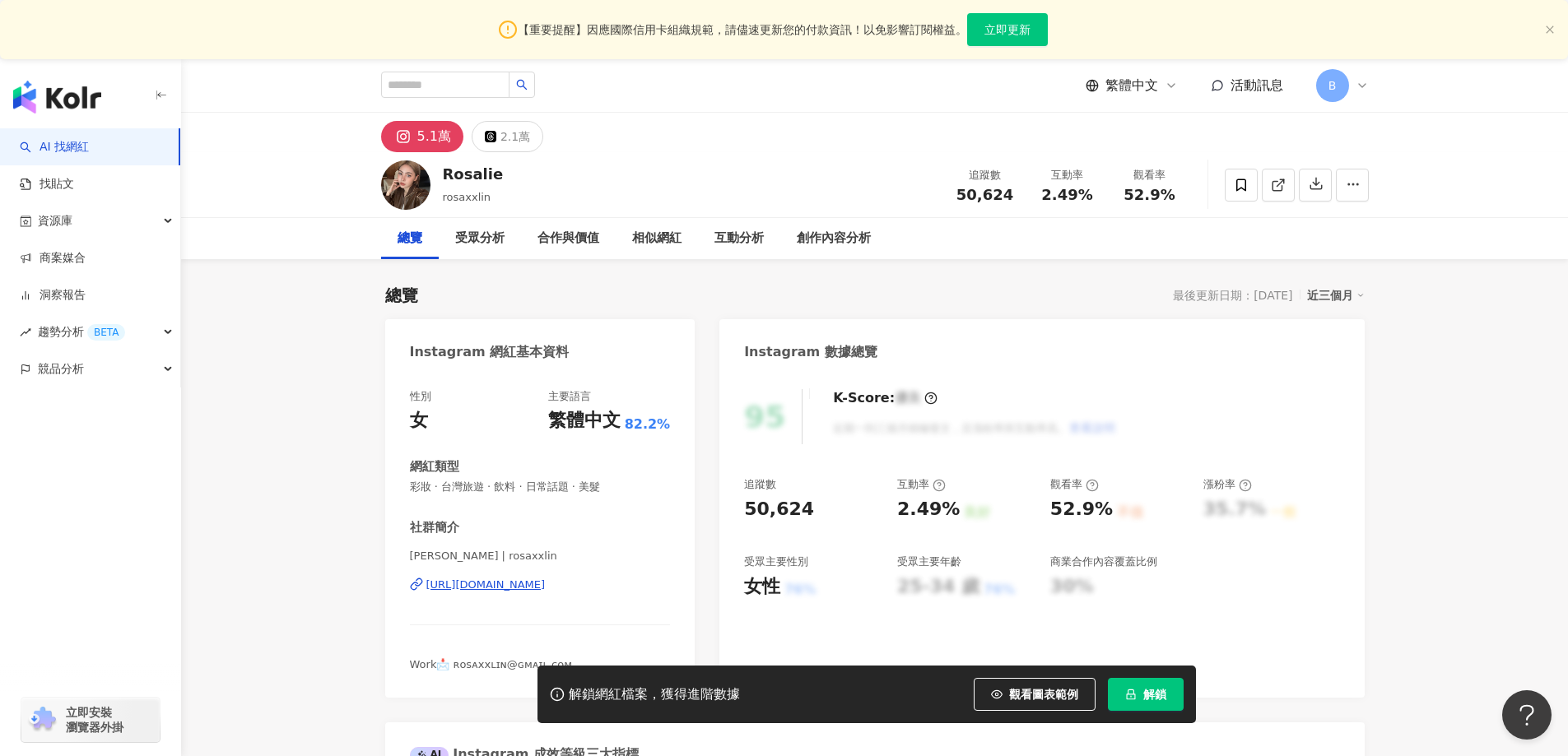
click at [1277, 181] on icon at bounding box center [1278, 185] width 15 height 15
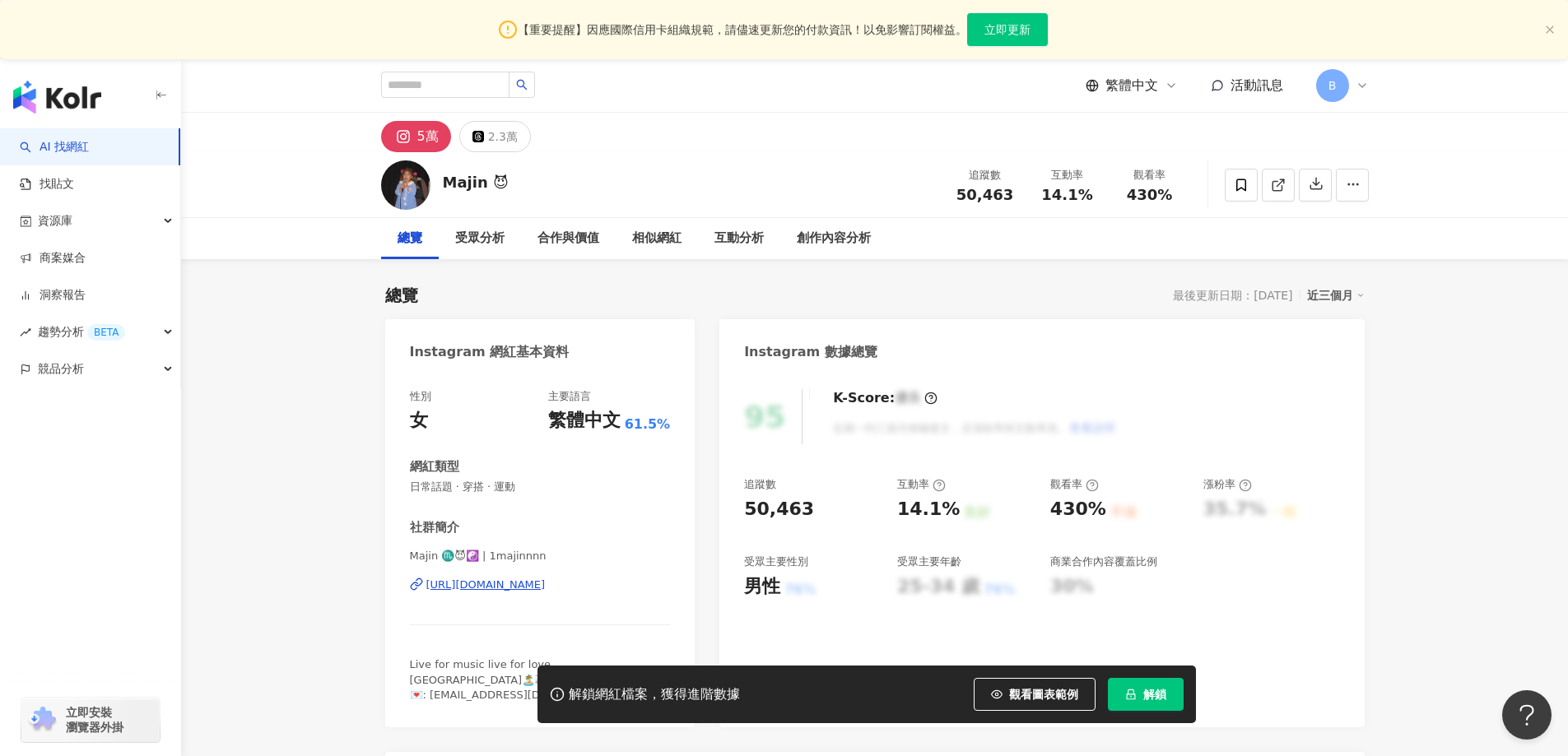
click at [1274, 185] on icon at bounding box center [1278, 185] width 15 height 15
